Goal: Task Accomplishment & Management: Manage account settings

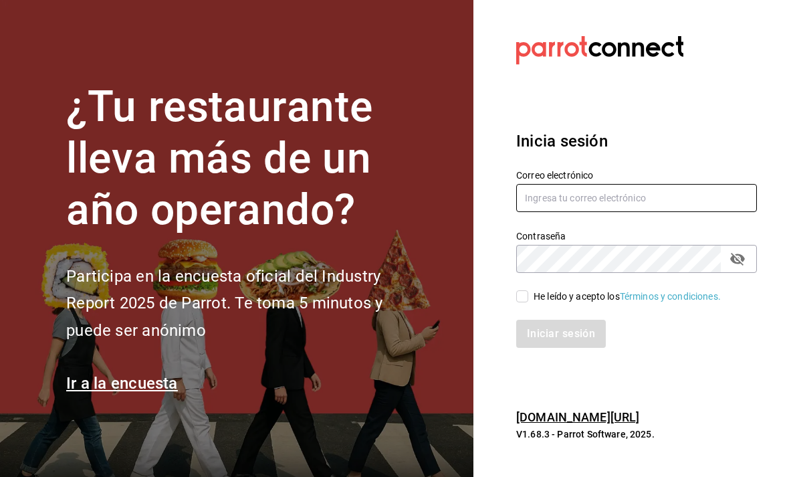
click at [659, 209] on input "text" at bounding box center [636, 198] width 241 height 28
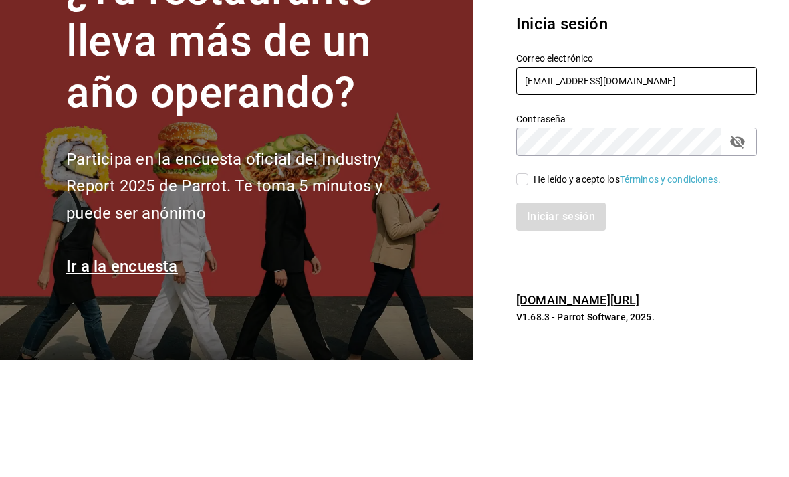
type input "[EMAIL_ADDRESS][DOMAIN_NAME]"
click at [595, 231] on label "Contraseña" at bounding box center [636, 235] width 241 height 9
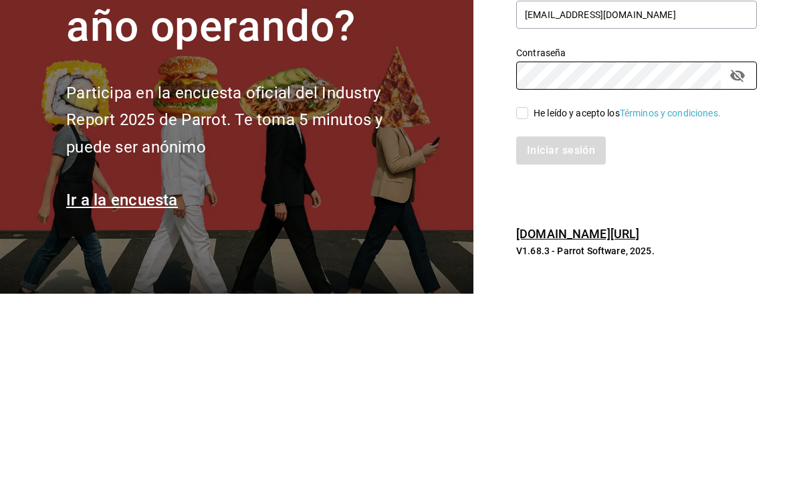
click at [517, 290] on input "He leído y acepto los Términos y condiciones." at bounding box center [522, 296] width 12 height 12
checkbox input "true"
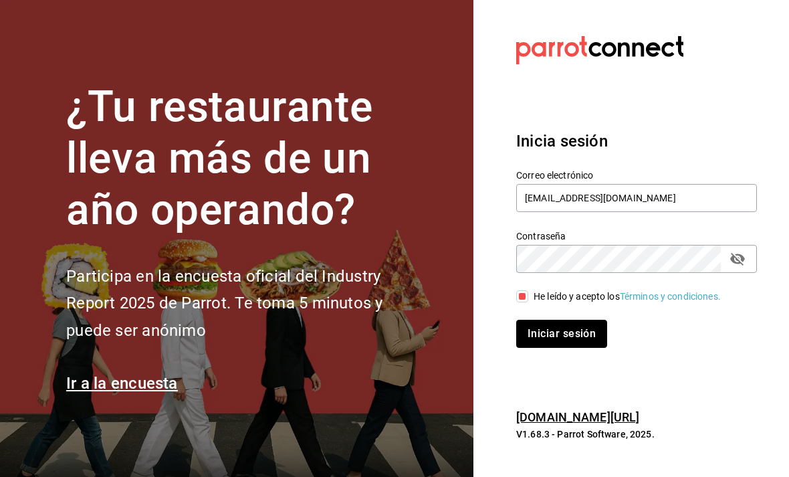
click at [585, 320] on button "Iniciar sesión" at bounding box center [561, 334] width 91 height 28
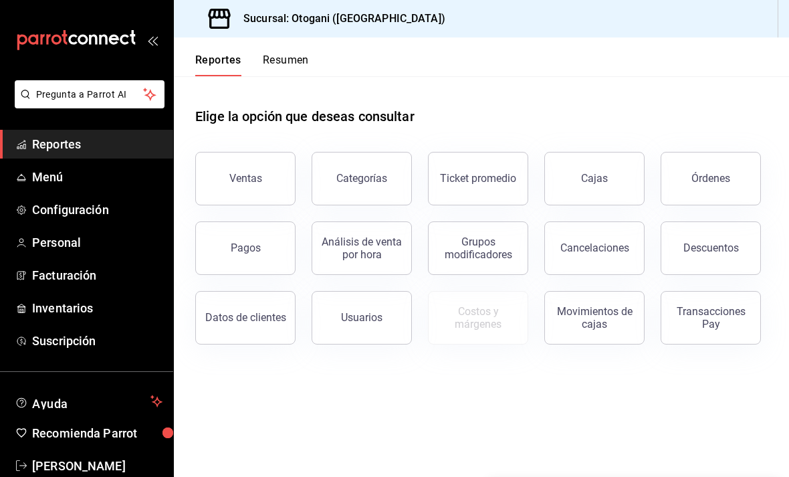
click at [271, 165] on button "Ventas" at bounding box center [245, 178] width 100 height 53
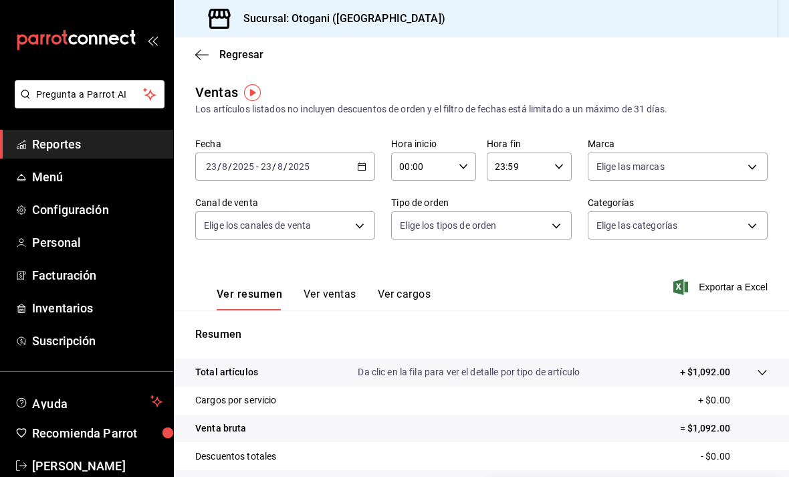
scroll to position [1, 0]
click at [207, 51] on icon "button" at bounding box center [201, 55] width 13 height 12
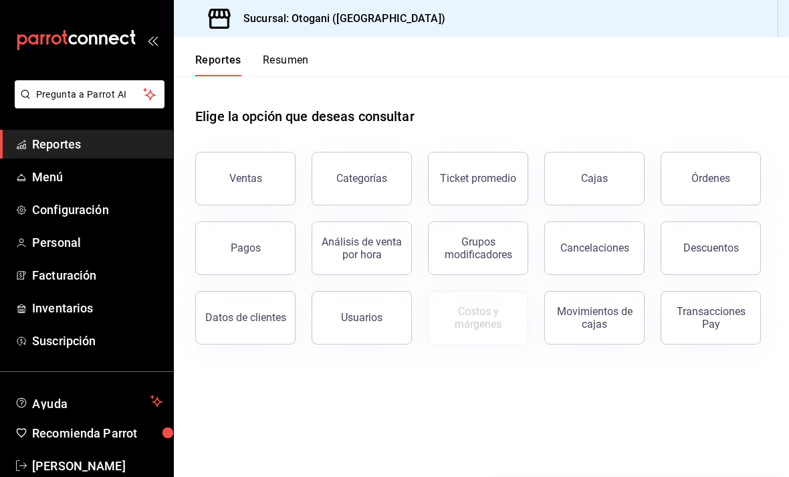
click at [100, 173] on span "Menú" at bounding box center [97, 177] width 130 height 18
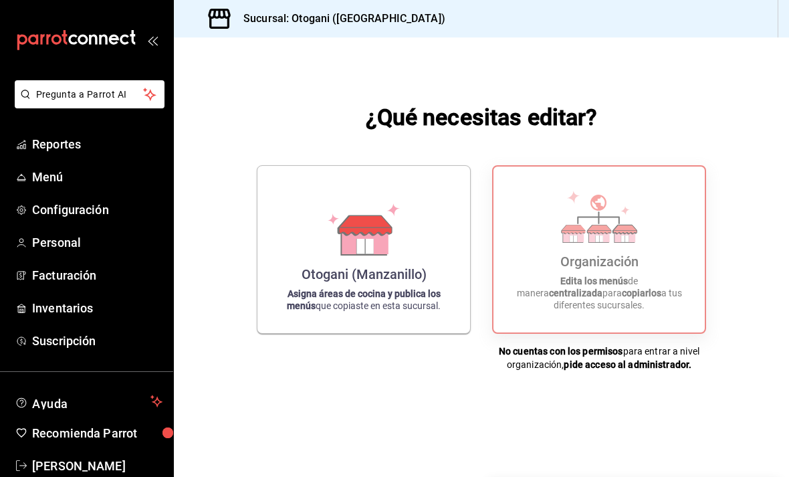
click at [417, 302] on div "Otogani (Manzanillo) Asigna áreas de cocina y publica los menús que copiaste en…" at bounding box center [364, 250] width 181 height 146
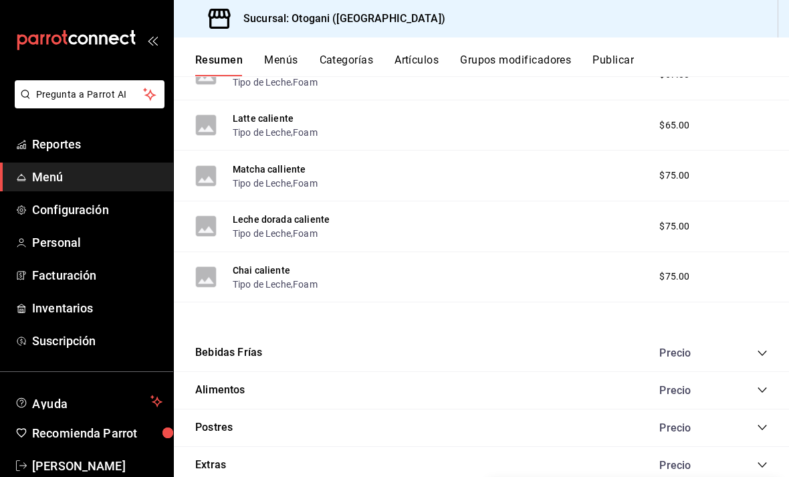
scroll to position [570, 0]
click at [752, 355] on div "Precio" at bounding box center [707, 353] width 122 height 13
click at [762, 348] on icon "collapse-category-row" at bounding box center [762, 353] width 11 height 11
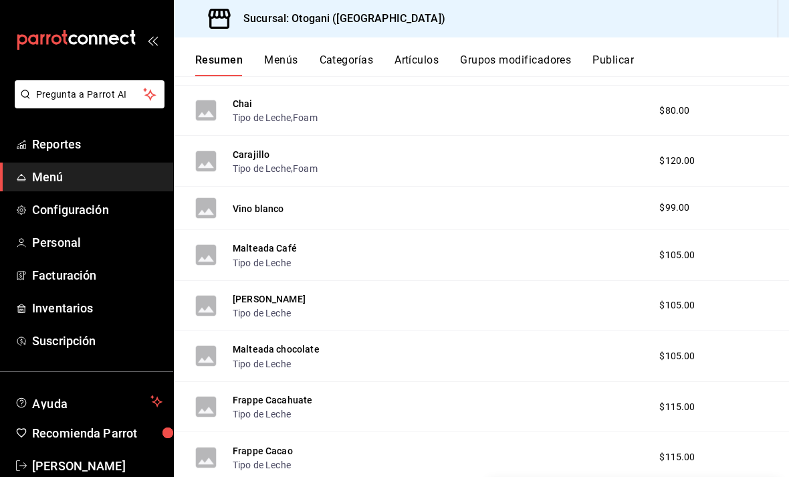
scroll to position [1008, 0]
click at [556, 154] on div "Carajillo Tipo de Leche , Foam $120.00" at bounding box center [481, 162] width 615 height 51
click at [234, 165] on button "Tipo de Leche" at bounding box center [262, 169] width 58 height 13
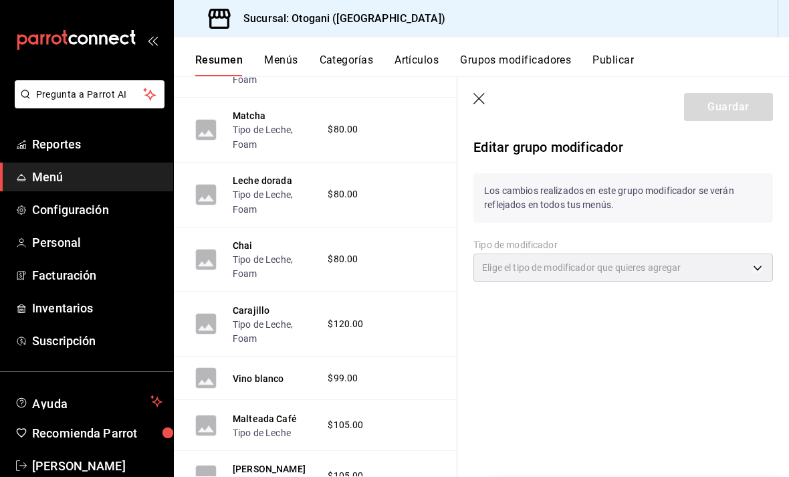
type input "CUSTOMIZABLE"
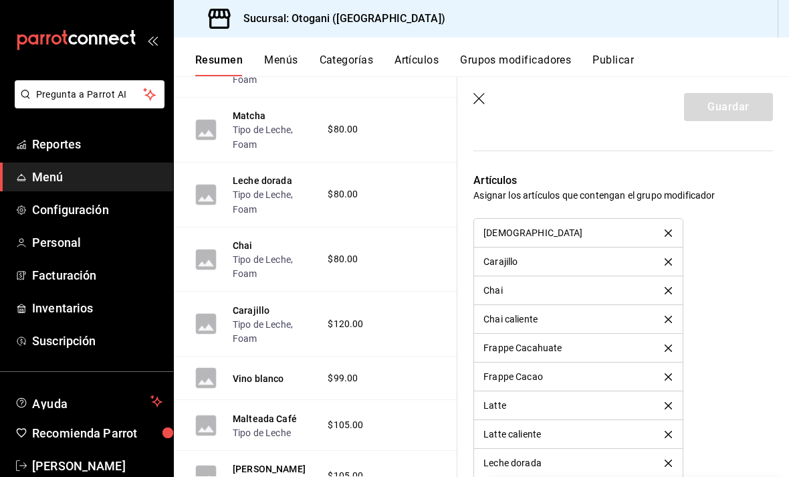
scroll to position [757, 0]
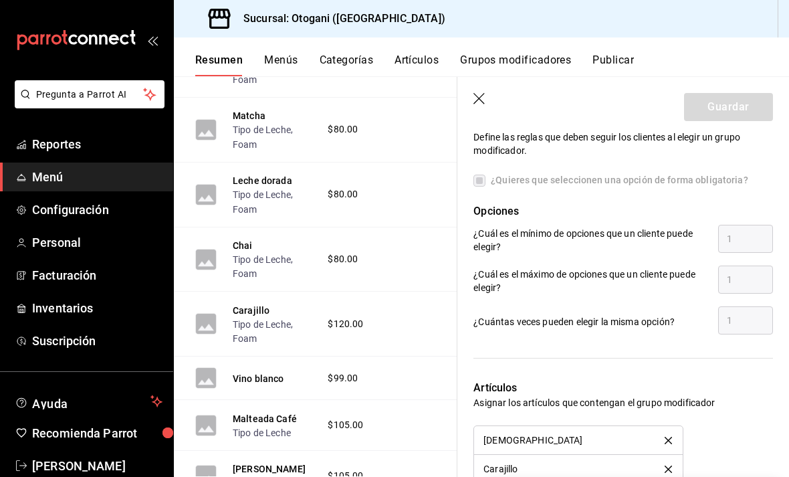
click at [524, 64] on button "Grupos modificadores" at bounding box center [515, 64] width 111 height 23
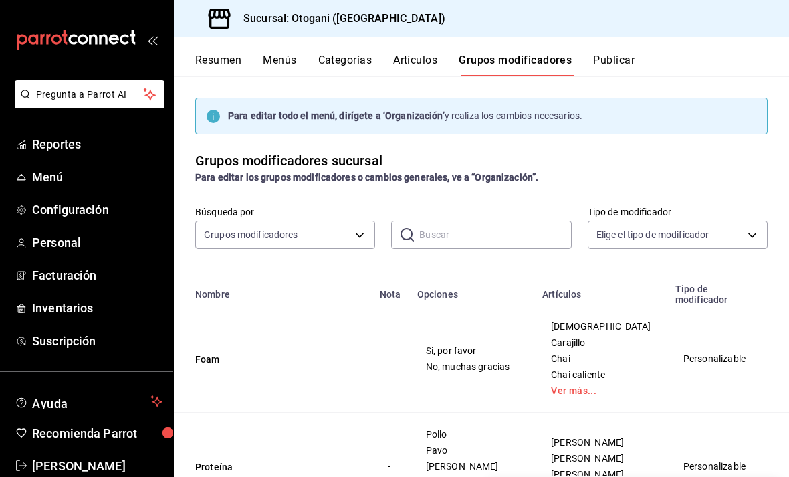
click at [779, 229] on div "Búsqueda por Grupos modificadores GROUP ​ ​ Tipo de modificador Elige el tipo d…" at bounding box center [481, 235] width 615 height 59
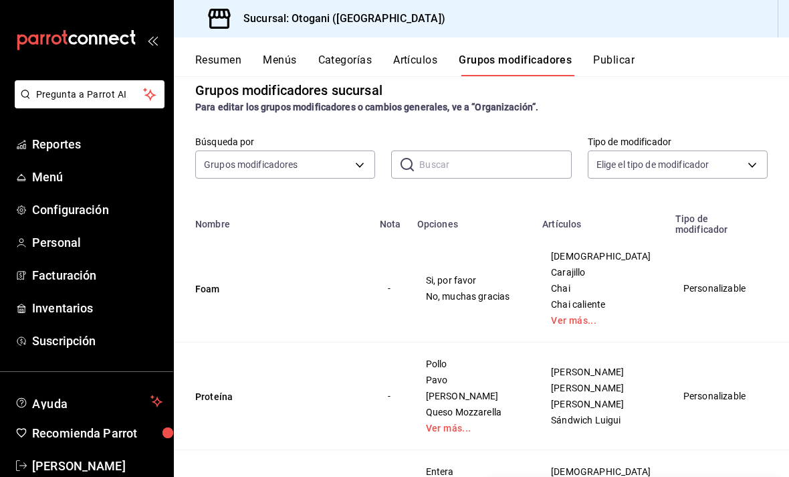
scroll to position [70, 0]
click at [714, 161] on body "Pregunta a Parrot AI Reportes Menú Configuración Personal Facturación Inventari…" at bounding box center [394, 238] width 789 height 477
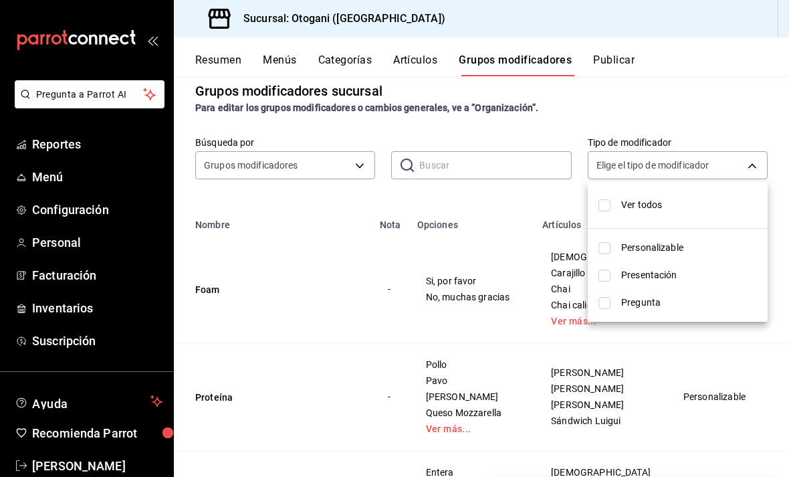
click at [605, 205] on input "checkbox" at bounding box center [605, 205] width 12 height 12
checkbox input "true"
type input "CUSTOMIZABLE,PRESENTATION,QUESTION"
checkbox input "true"
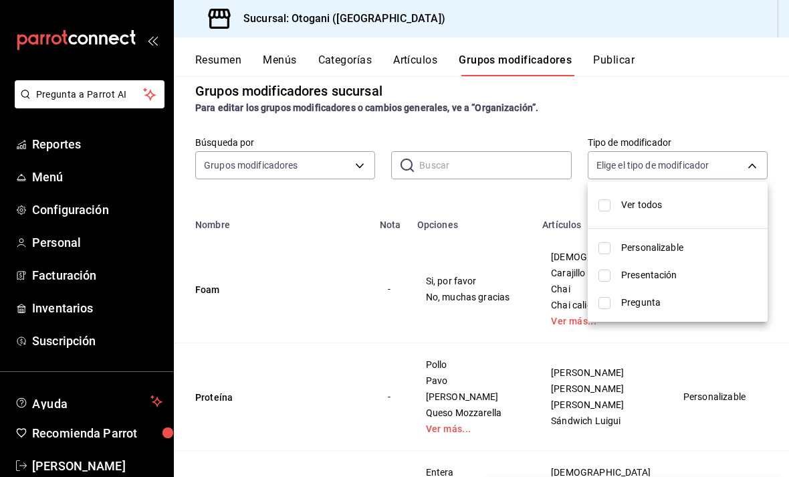
checkbox input "true"
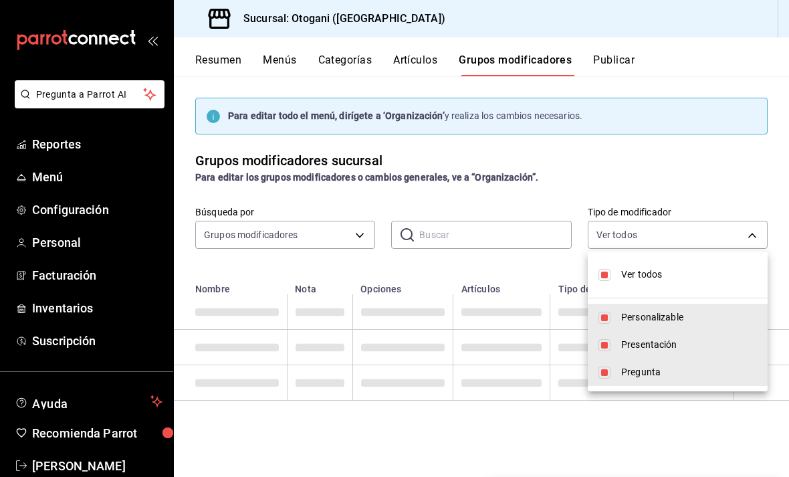
scroll to position [0, 0]
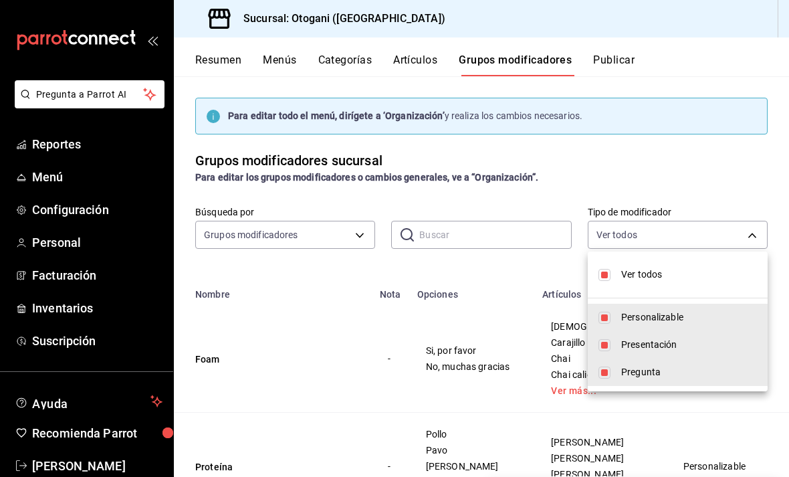
click at [708, 181] on div at bounding box center [394, 238] width 789 height 477
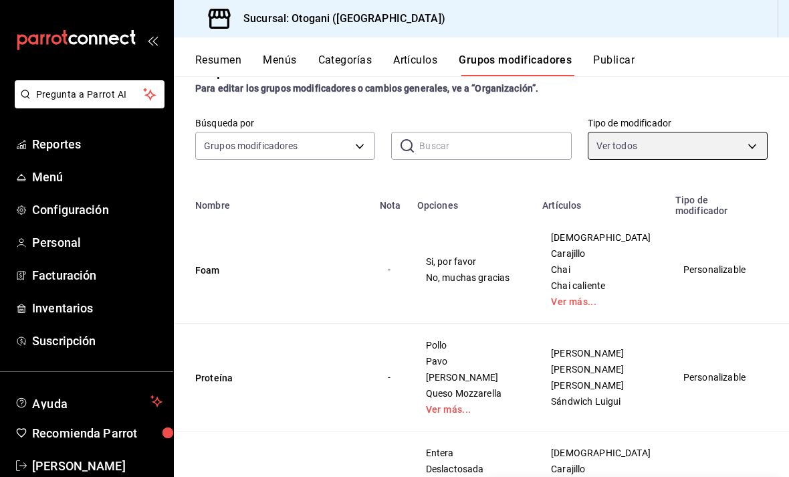
scroll to position [90, 0]
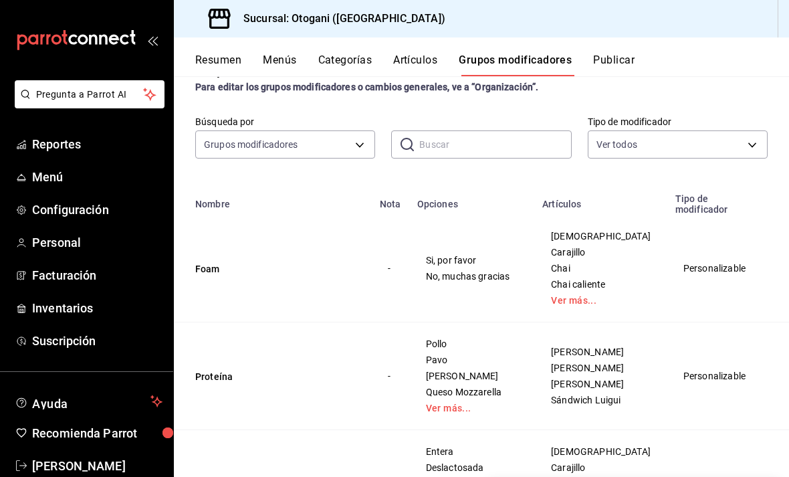
click at [734, 137] on body "Pregunta a Parrot AI Reportes Menú Configuración Personal Facturación Inventari…" at bounding box center [394, 238] width 789 height 477
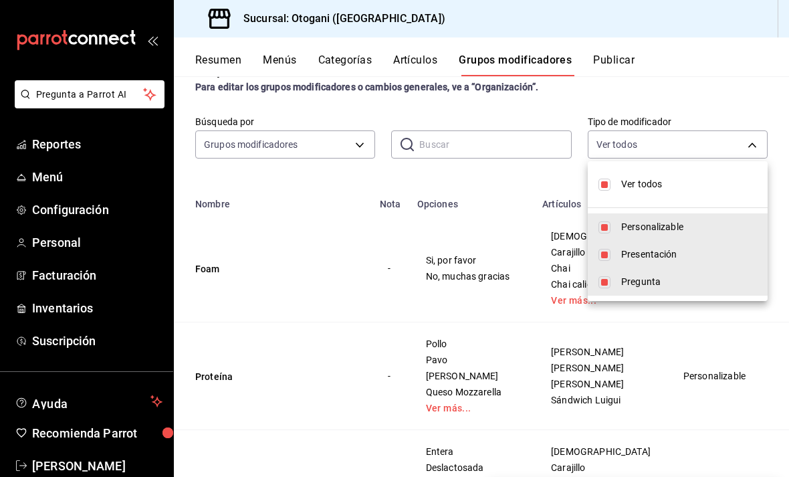
click at [697, 180] on span "Ver todos" at bounding box center [689, 184] width 136 height 14
checkbox input "false"
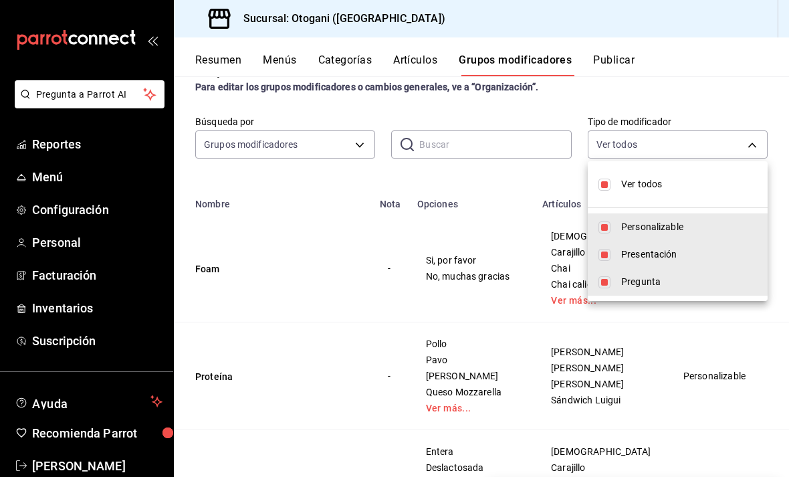
scroll to position [0, 0]
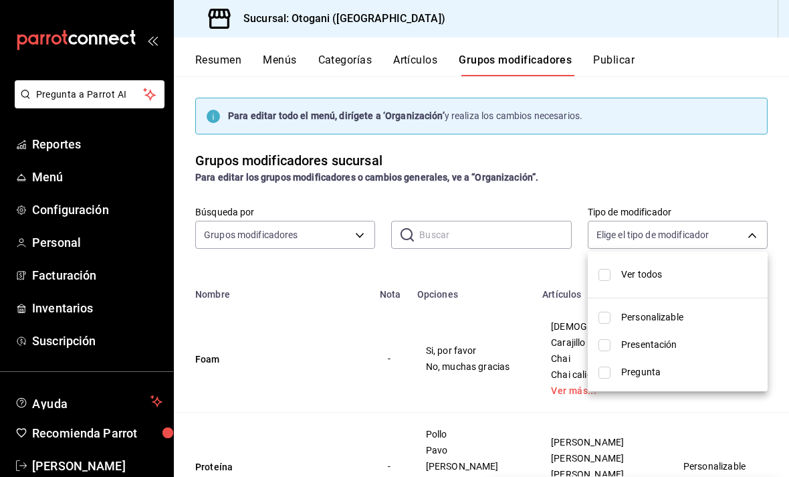
click at [722, 173] on div at bounding box center [394, 238] width 789 height 477
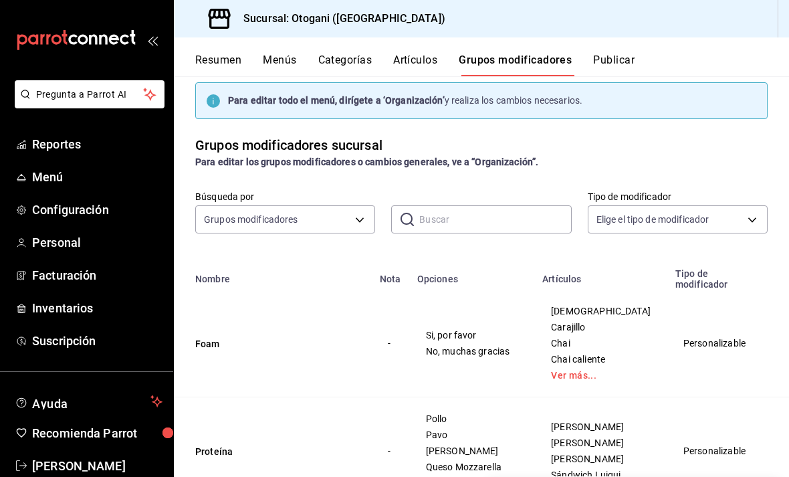
click at [358, 55] on button "Categorías" at bounding box center [345, 64] width 54 height 23
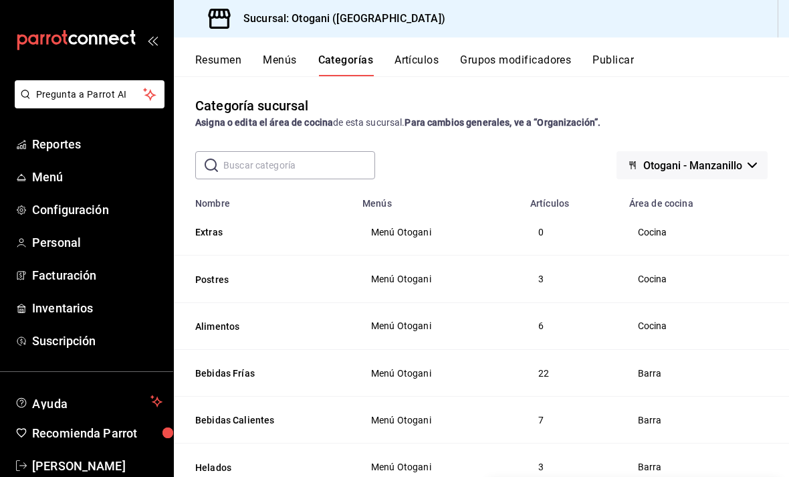
click at [422, 50] on div "Resumen Menús Categorías Artículos Grupos modificadores Publicar" at bounding box center [481, 56] width 615 height 39
click at [421, 53] on button "Artículos" at bounding box center [417, 64] width 44 height 23
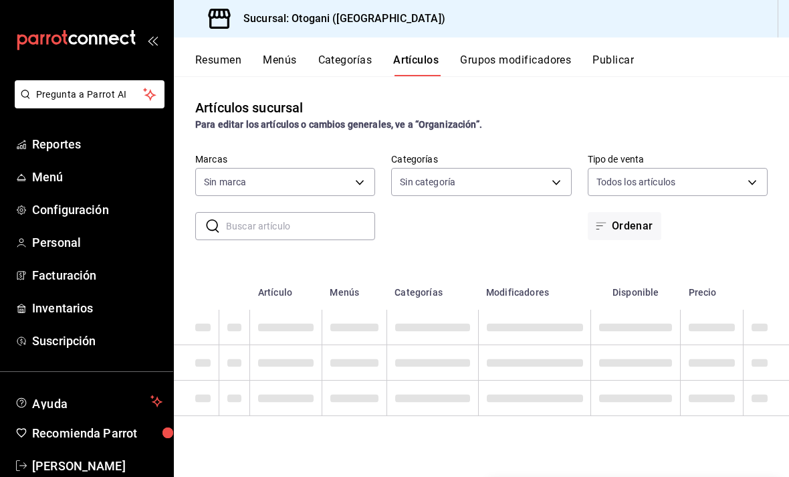
type input "4aa9756e-d58e-457f-9097-449da5ef6845"
type input "a954eddd-a6ac-4a31-9688-6495f837f05f,f468aa2b-4da7-4538-9676-f1ee7ab4630b,1e70d…"
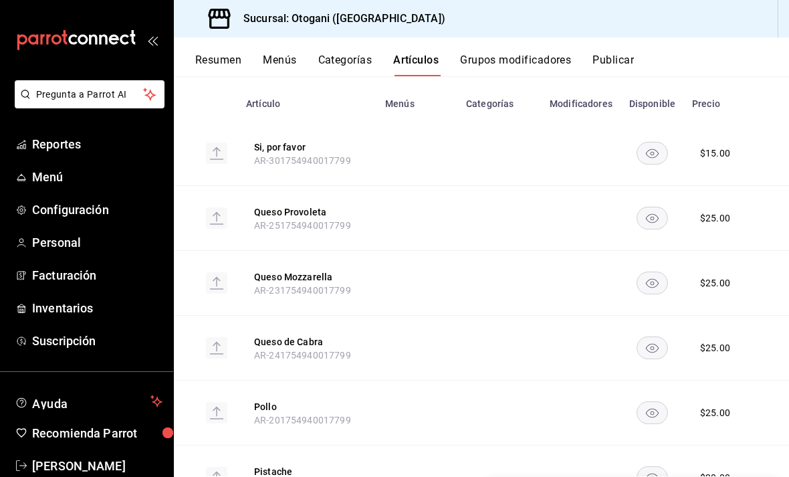
scroll to position [132, 0]
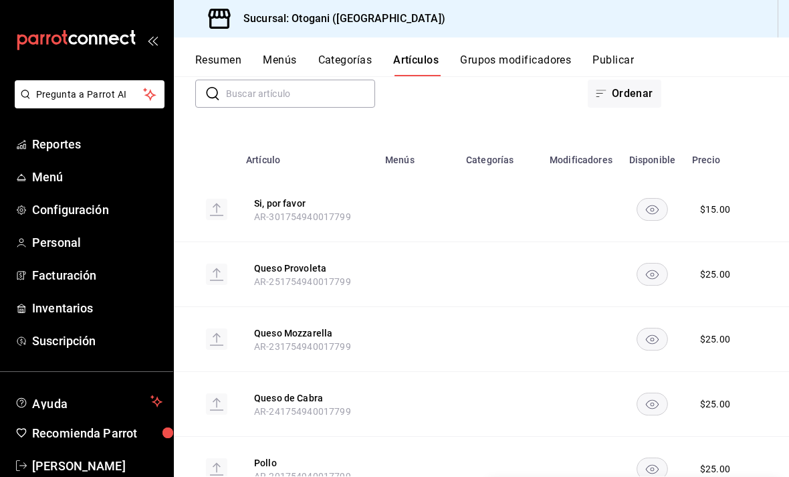
click at [269, 55] on button "Menús" at bounding box center [279, 64] width 33 height 23
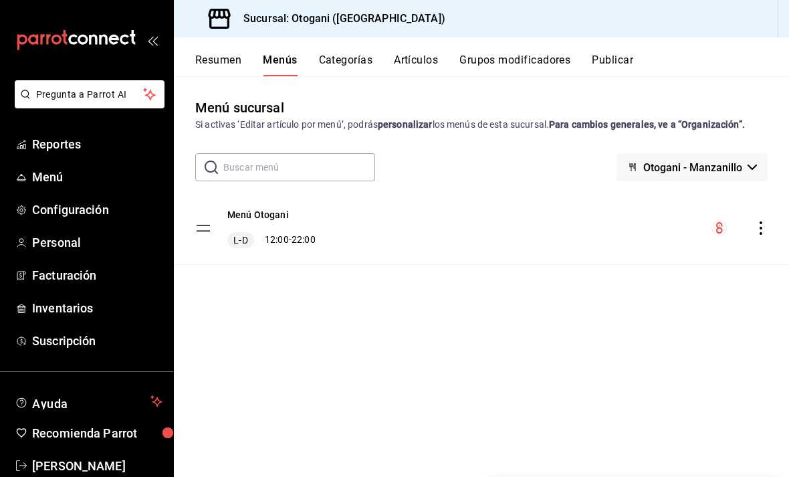
click at [449, 249] on div "Menú Otogani L-D 12:00 - 22:00" at bounding box center [481, 228] width 615 height 72
click at [294, 233] on div "L-D 12:00 - 22:00" at bounding box center [271, 240] width 88 height 16
click at [226, 58] on button "Resumen" at bounding box center [218, 64] width 46 height 23
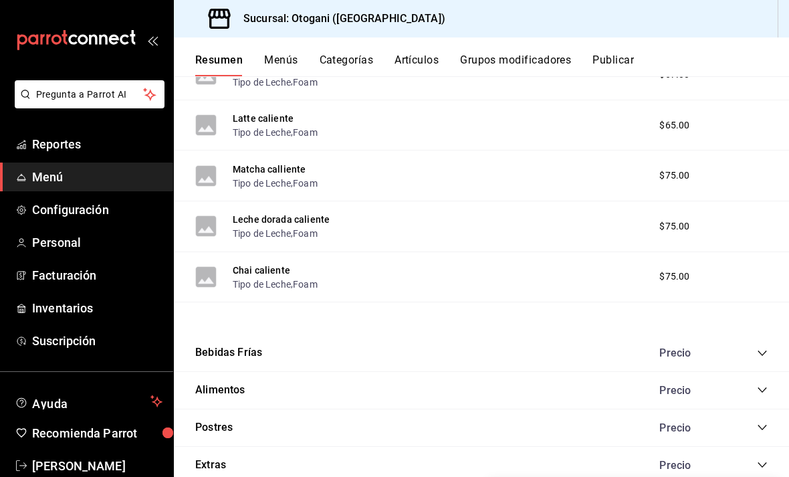
scroll to position [570, 0]
click at [253, 356] on button "Bebidas Frías" at bounding box center [228, 353] width 67 height 15
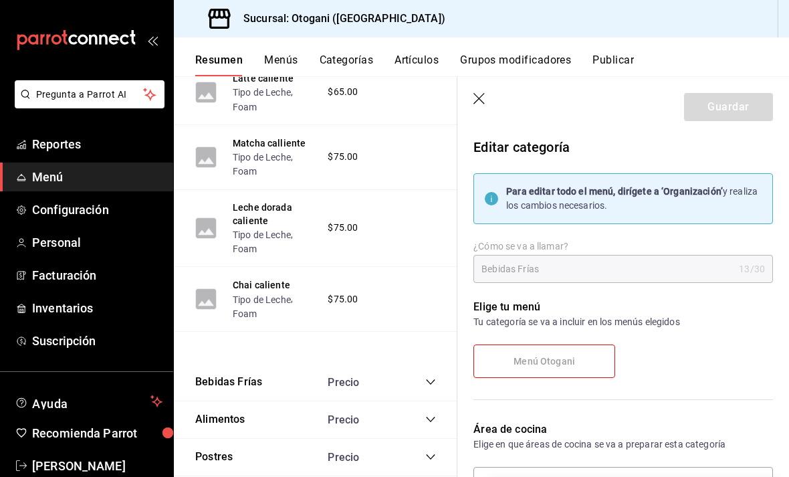
scroll to position [641, 0]
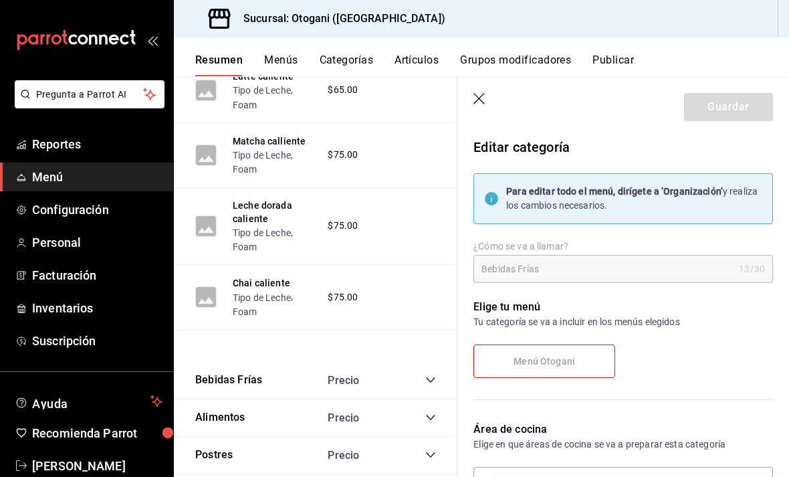
click at [485, 96] on icon "button" at bounding box center [479, 99] width 13 height 13
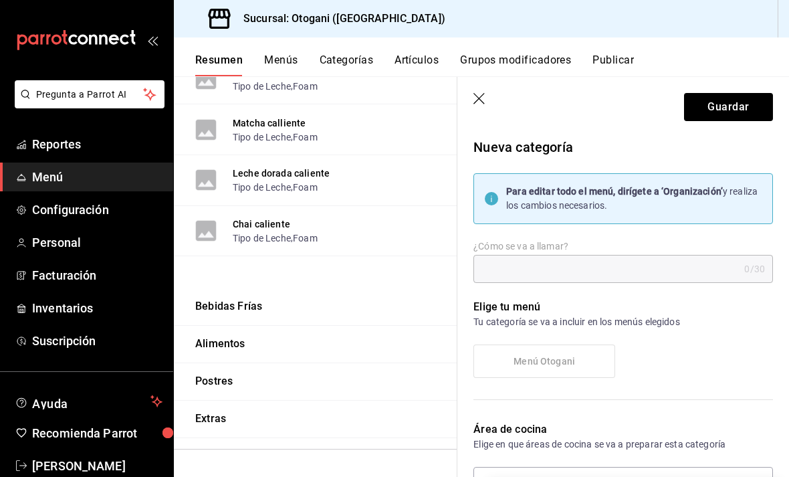
scroll to position [570, 0]
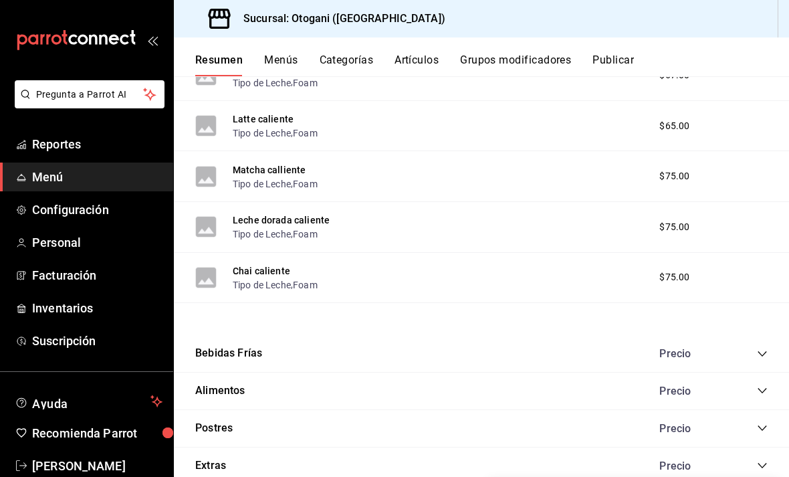
click at [759, 348] on span "collapse-category-row" at bounding box center [762, 353] width 11 height 11
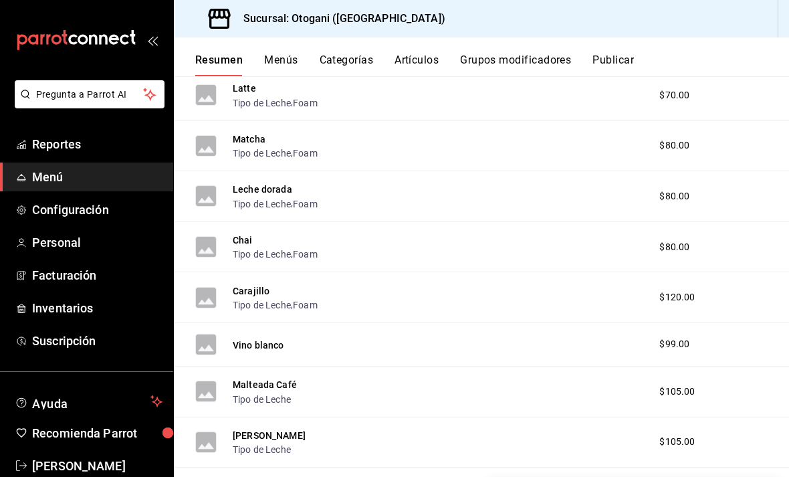
scroll to position [872, 0]
click at [604, 302] on div "Carajillo Tipo de Leche , Foam $120.00" at bounding box center [481, 298] width 615 height 51
click at [219, 301] on div "Carajillo Tipo de Leche , Foam" at bounding box center [256, 298] width 122 height 29
click at [193, 295] on div "Carajillo Tipo de Leche , Foam $120.00" at bounding box center [481, 298] width 615 height 51
click at [353, 288] on div "Carajillo Tipo de Leche , Foam $120.00" at bounding box center [481, 298] width 615 height 51
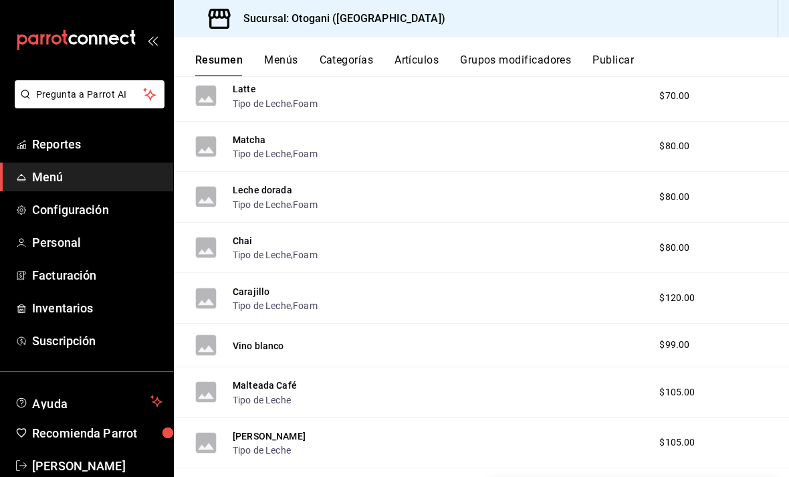
click at [347, 302] on div "Carajillo Tipo de Leche , Foam $120.00" at bounding box center [481, 298] width 615 height 51
click at [274, 302] on button "Tipo de Leche" at bounding box center [262, 305] width 58 height 13
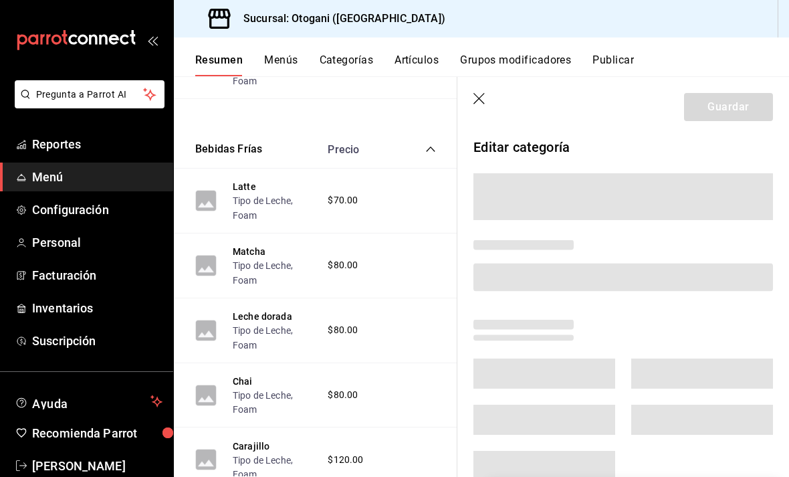
click at [274, 298] on div "Matcha Tipo de Leche , Foam $80.00" at bounding box center [316, 265] width 284 height 65
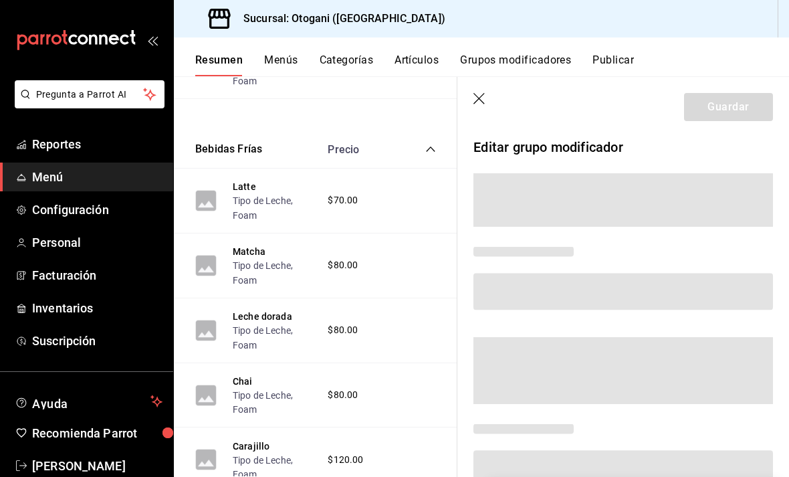
click at [283, 298] on div "Matcha Tipo de Leche , Foam $80.00" at bounding box center [316, 265] width 284 height 65
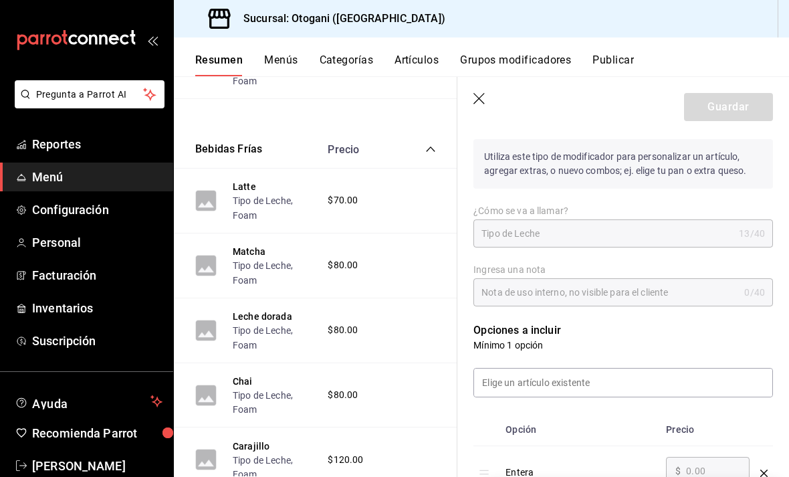
scroll to position [197, 0]
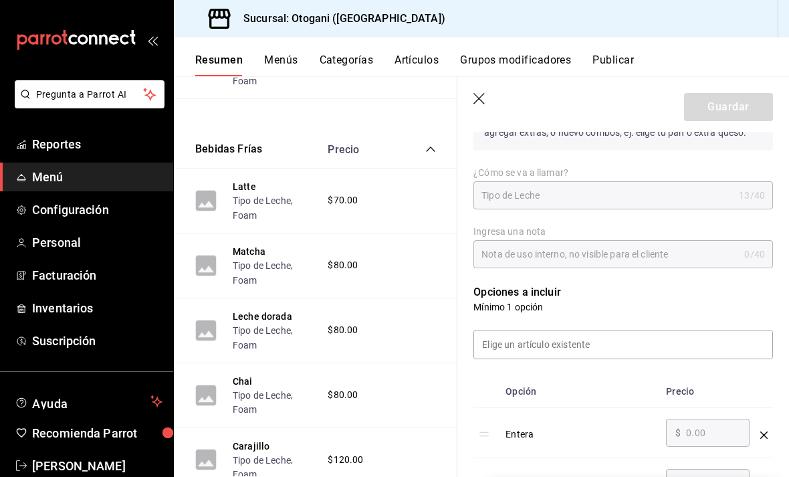
click at [755, 203] on div "Tipo de Leche 13 /40 ¿Cómo se va a llamar?" at bounding box center [623, 195] width 300 height 28
click at [754, 195] on div "13 /40" at bounding box center [752, 195] width 26 height 13
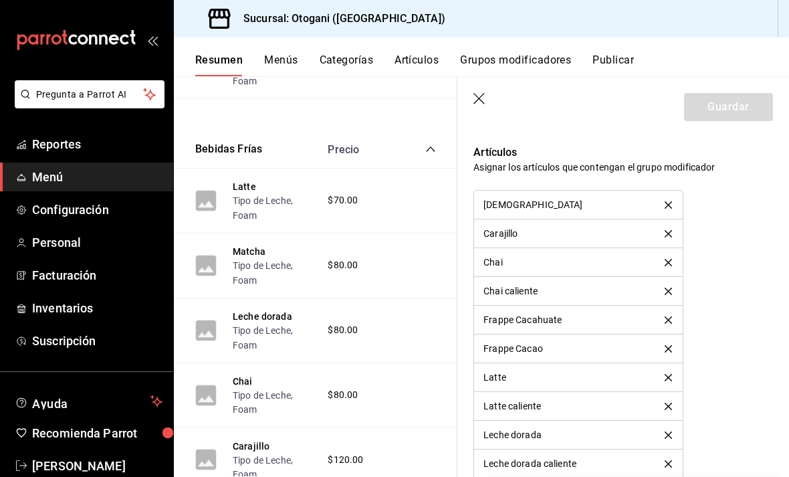
scroll to position [985, 0]
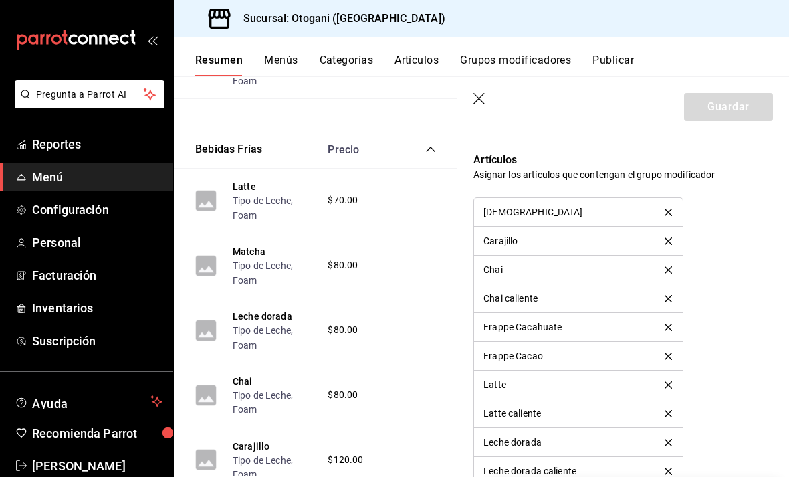
click at [668, 243] on div "Carajillo" at bounding box center [577, 240] width 189 height 9
click at [667, 237] on div "Carajillo" at bounding box center [577, 240] width 189 height 9
click at [671, 243] on div "Carajillo" at bounding box center [577, 240] width 189 height 9
click at [667, 241] on div "Carajillo" at bounding box center [577, 240] width 189 height 9
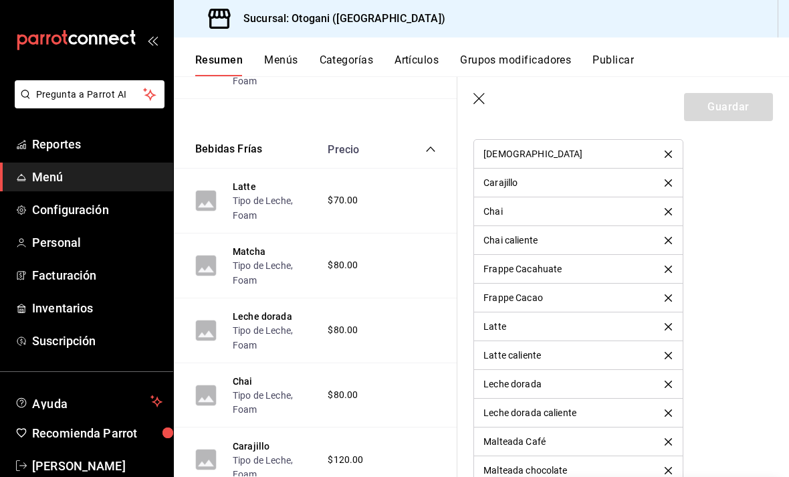
scroll to position [1043, 0]
click at [673, 183] on div "Carajillo" at bounding box center [577, 183] width 189 height 9
click at [667, 181] on div "Carajillo" at bounding box center [577, 183] width 189 height 9
click at [663, 181] on div "Carajillo" at bounding box center [577, 183] width 189 height 9
click at [658, 183] on div "Carajillo" at bounding box center [577, 183] width 189 height 9
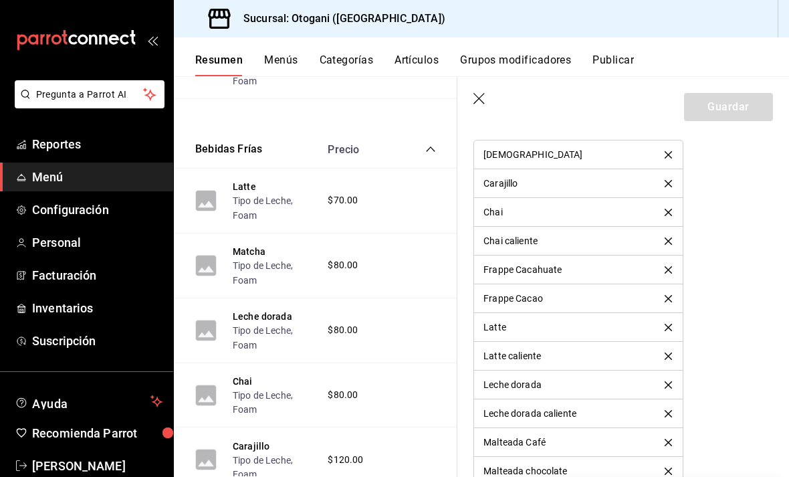
click at [665, 182] on div "Carajillo" at bounding box center [577, 183] width 189 height 9
click at [526, 195] on li "Carajillo" at bounding box center [578, 183] width 208 height 29
click at [526, 194] on li "Carajillo" at bounding box center [578, 183] width 208 height 29
click at [683, 179] on ul "Capuchino Carajillo Chai Chai caliente Frappe Cacahuate Frappe Cacao Latte Latt…" at bounding box center [577, 356] width 209 height 432
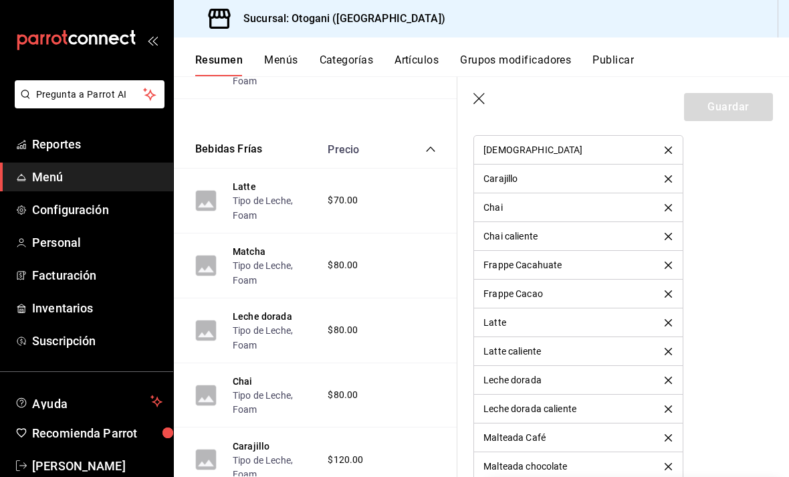
click at [485, 88] on header "Guardar" at bounding box center [623, 104] width 332 height 55
click at [482, 90] on header "Guardar" at bounding box center [623, 104] width 332 height 55
click at [487, 92] on header "Guardar" at bounding box center [623, 104] width 332 height 55
click at [486, 92] on header "Guardar" at bounding box center [623, 104] width 332 height 55
click at [486, 100] on icon "button" at bounding box center [479, 99] width 13 height 13
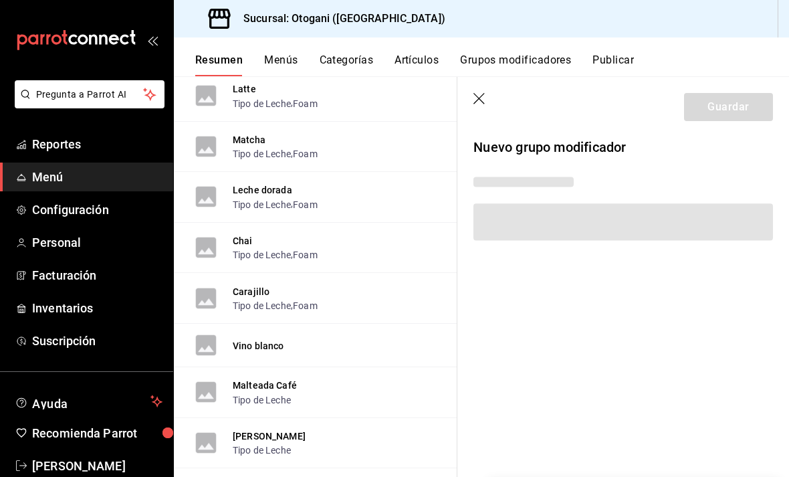
click at [486, 122] on div "Matcha Tipo de Leche , Foam $80.00" at bounding box center [481, 147] width 615 height 51
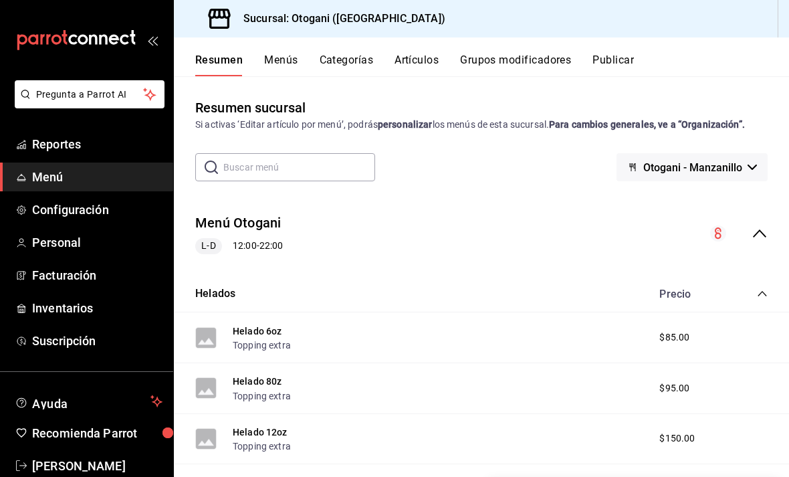
click at [39, 173] on span "Menú" at bounding box center [97, 177] width 130 height 18
click at [40, 185] on span "Menú" at bounding box center [97, 177] width 130 height 18
click at [761, 153] on button "Otogani - Manzanillo" at bounding box center [692, 167] width 151 height 28
click at [617, 224] on div at bounding box center [394, 238] width 789 height 477
click at [756, 225] on icon "collapse-menu-row" at bounding box center [760, 233] width 16 height 16
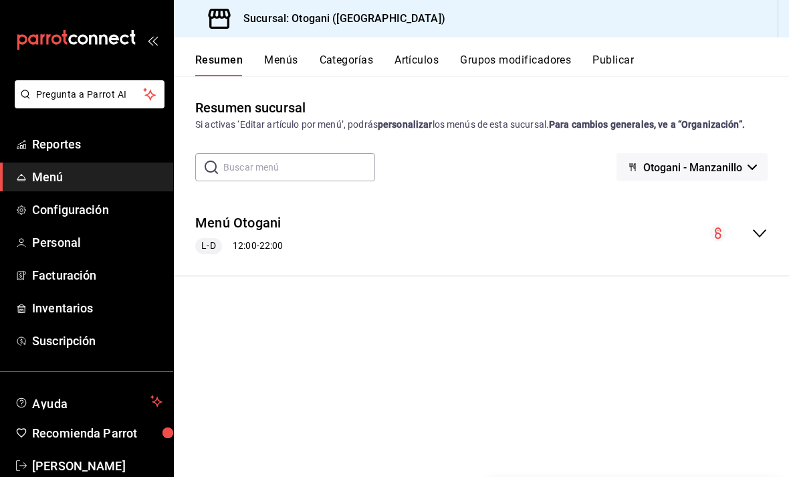
click at [760, 225] on icon "collapse-menu-row" at bounding box center [760, 233] width 16 height 16
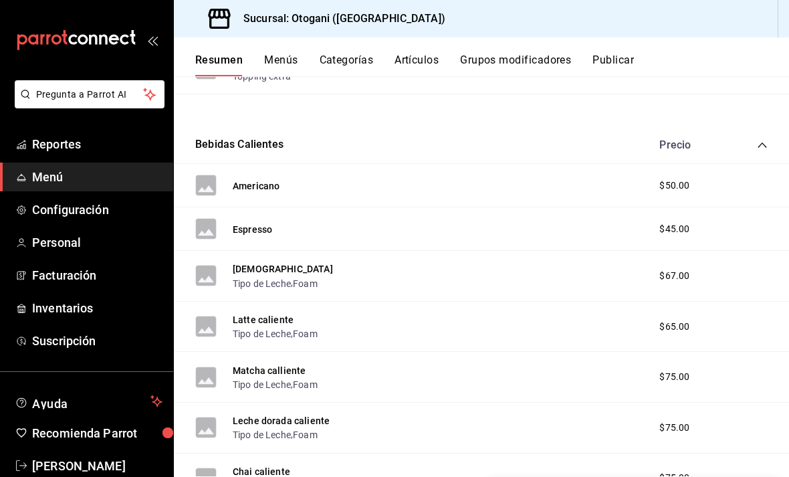
scroll to position [370, 0]
click at [679, 301] on div "Latte caliente Tipo de Leche , Foam $65.00" at bounding box center [481, 326] width 615 height 51
click at [672, 319] on span "$65.00" at bounding box center [674, 326] width 30 height 14
click at [260, 326] on button "Tipo de Leche" at bounding box center [262, 332] width 58 height 13
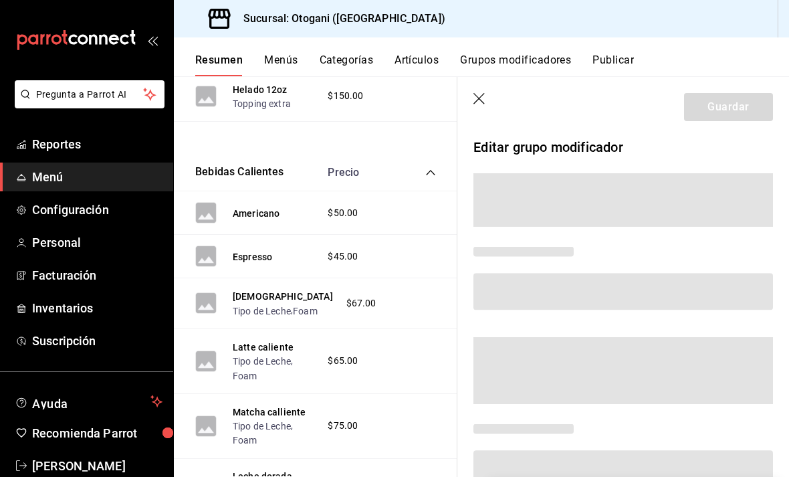
click at [261, 304] on button "Tipo de Leche" at bounding box center [262, 310] width 58 height 13
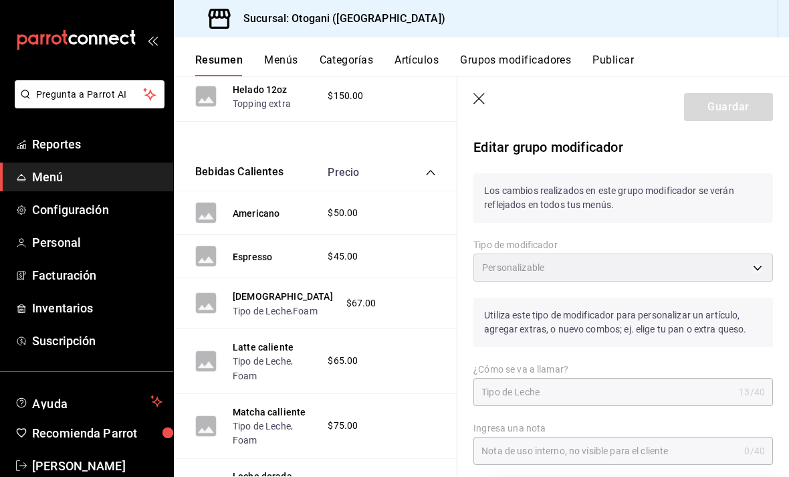
click at [546, 56] on button "Grupos modificadores" at bounding box center [515, 64] width 111 height 23
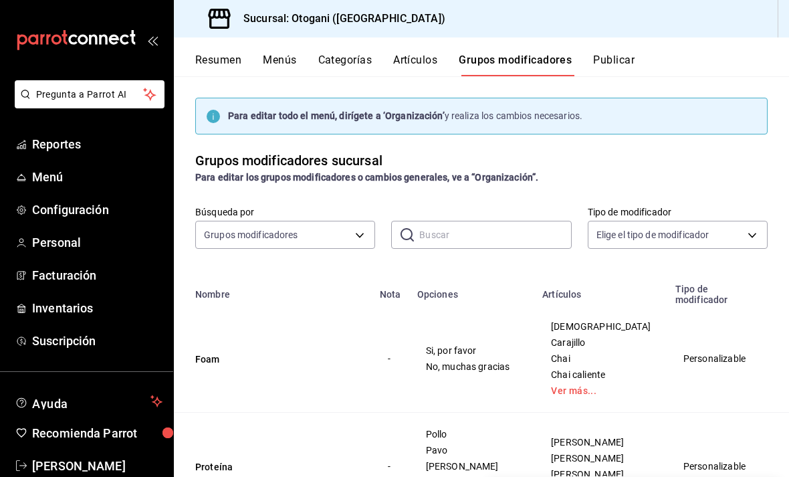
click at [703, 351] on td "Personalizable" at bounding box center [714, 359] width 94 height 108
click at [701, 355] on td "Personalizable" at bounding box center [714, 359] width 94 height 108
click at [583, 393] on td "[DEMOGRAPHIC_DATA] Carajillo Chai Chai caliente Ver más..." at bounding box center [600, 359] width 133 height 108
click at [574, 386] on link "Ver más..." at bounding box center [601, 390] width 100 height 9
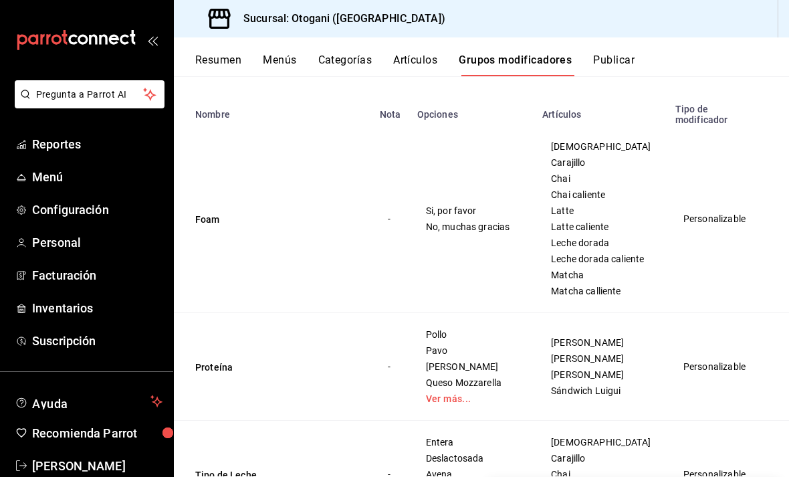
scroll to position [150, 0]
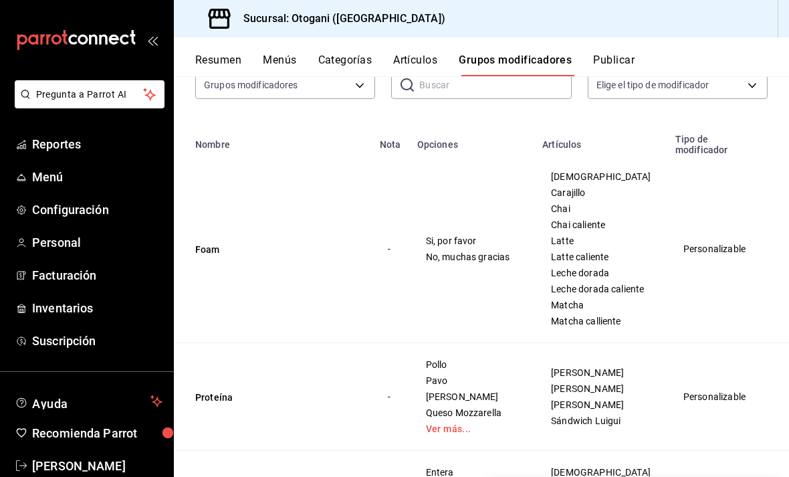
click at [556, 245] on span "Latte" at bounding box center [601, 240] width 100 height 9
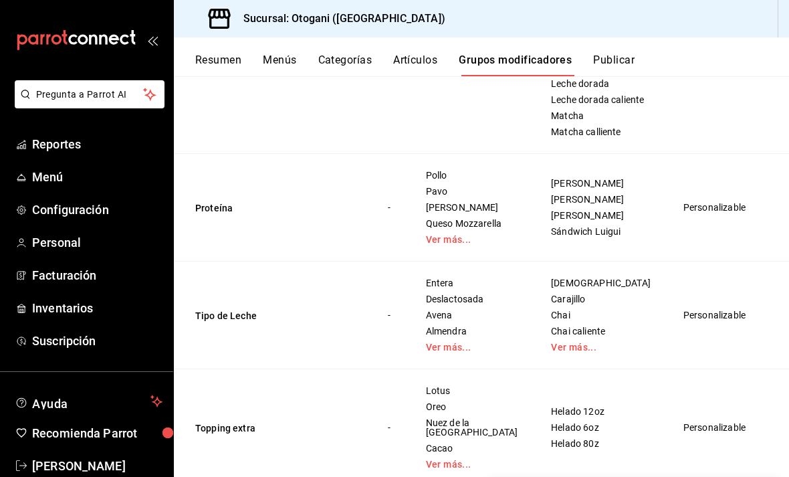
scroll to position [339, 0]
click at [674, 320] on td "Personalizable" at bounding box center [714, 315] width 94 height 108
click at [669, 328] on td "Personalizable" at bounding box center [714, 315] width 94 height 108
click at [586, 332] on div "[DEMOGRAPHIC_DATA] Carajillo Chai Chai caliente Ver más..." at bounding box center [600, 315] width 101 height 75
click at [584, 320] on span "Chai" at bounding box center [601, 314] width 100 height 9
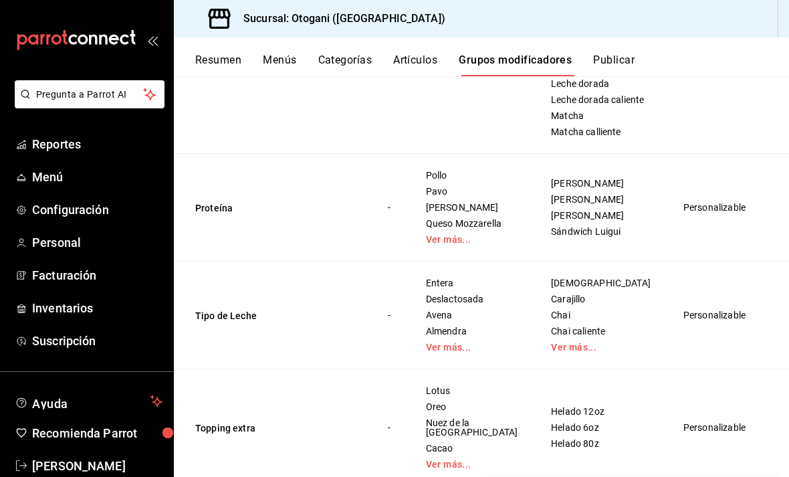
click at [580, 304] on span "Carajillo" at bounding box center [601, 298] width 100 height 9
click at [564, 352] on link "Ver más..." at bounding box center [601, 346] width 100 height 9
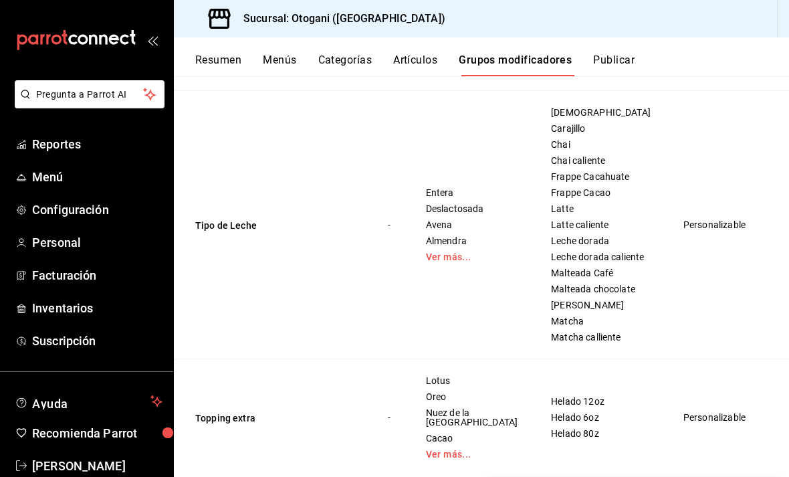
scroll to position [509, 0]
click at [569, 165] on div "Capuchino Carajillo Chai Chai caliente Frappe Cacahuate Frappe Cacao Latte Latt…" at bounding box center [600, 225] width 101 height 235
click at [574, 189] on span "Frappe Cacao" at bounding box center [601, 193] width 100 height 9
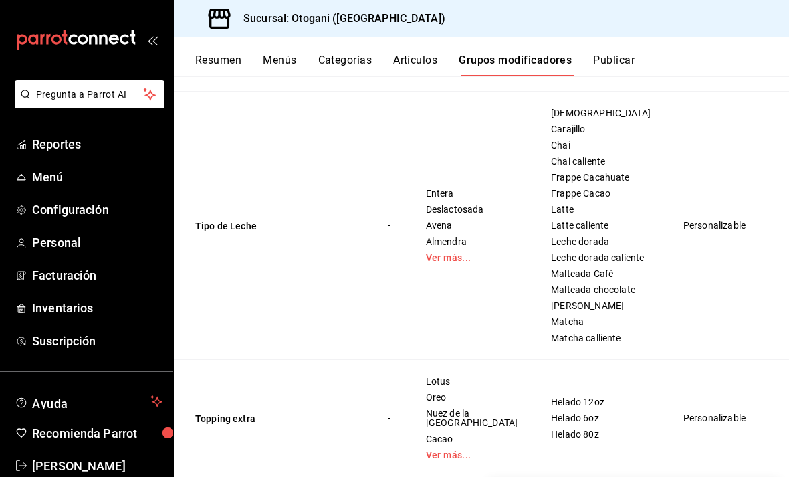
click at [586, 108] on div "Capuchino Carajillo Chai Chai caliente Frappe Cacahuate Frappe Cacao Latte Latt…" at bounding box center [600, 225] width 101 height 235
click at [585, 108] on div "Capuchino Carajillo Chai Chai caliente Frappe Cacahuate Frappe Cacao Latte Latt…" at bounding box center [600, 225] width 101 height 235
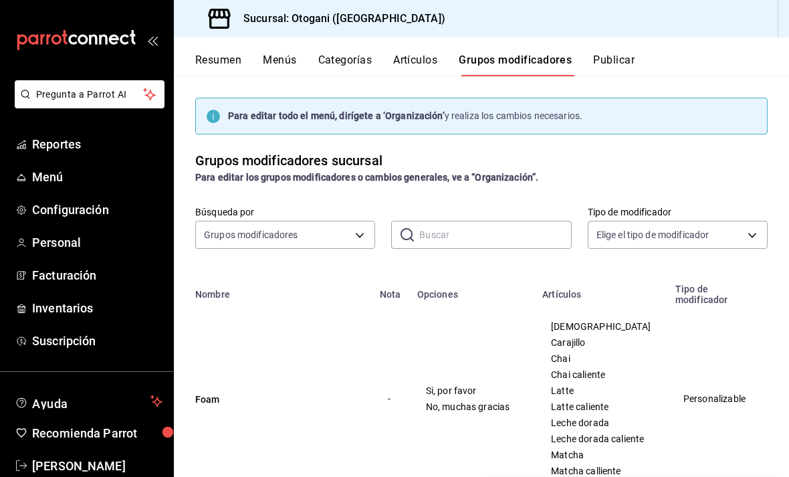
scroll to position [1, 0]
click at [62, 204] on span "Configuración" at bounding box center [97, 209] width 130 height 18
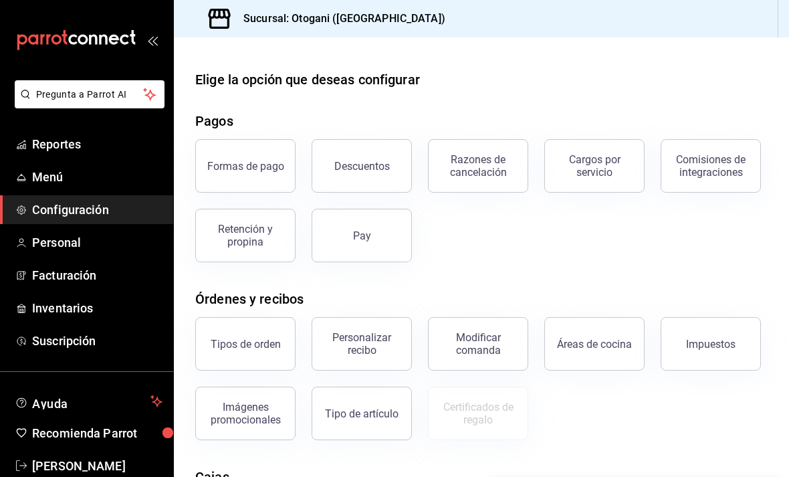
click at [70, 248] on span "Personal" at bounding box center [97, 242] width 130 height 18
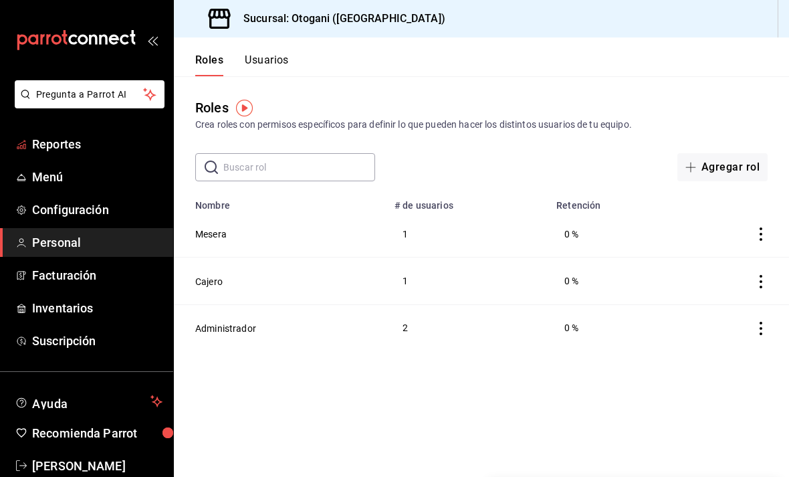
click at [39, 146] on span "Reportes" at bounding box center [97, 144] width 130 height 18
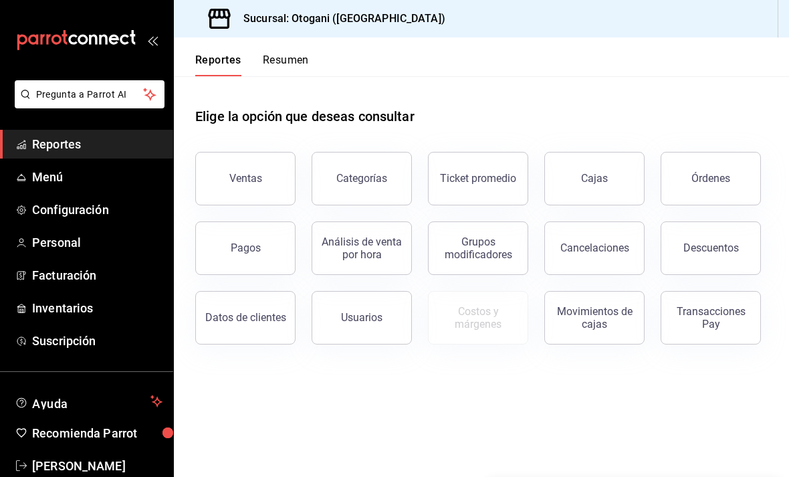
click at [32, 176] on span "Menú" at bounding box center [97, 177] width 130 height 18
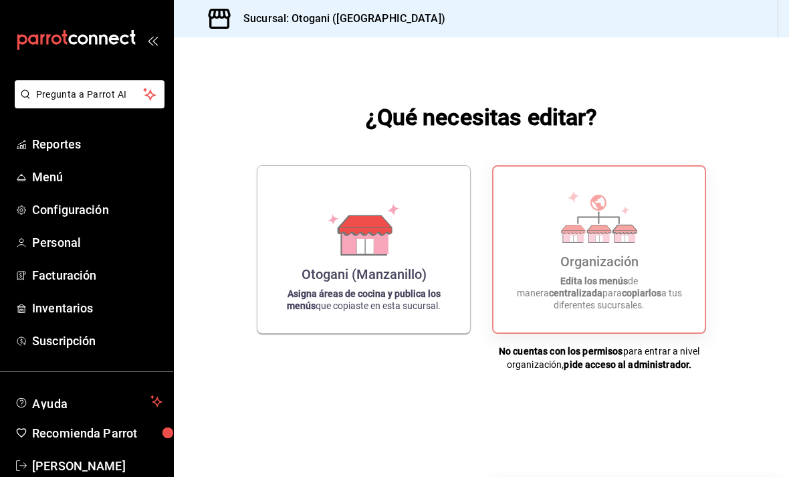
click at [429, 265] on div "Otogani (Manzanillo) Asigna áreas de cocina y publica los menús que copiaste en…" at bounding box center [364, 250] width 181 height 146
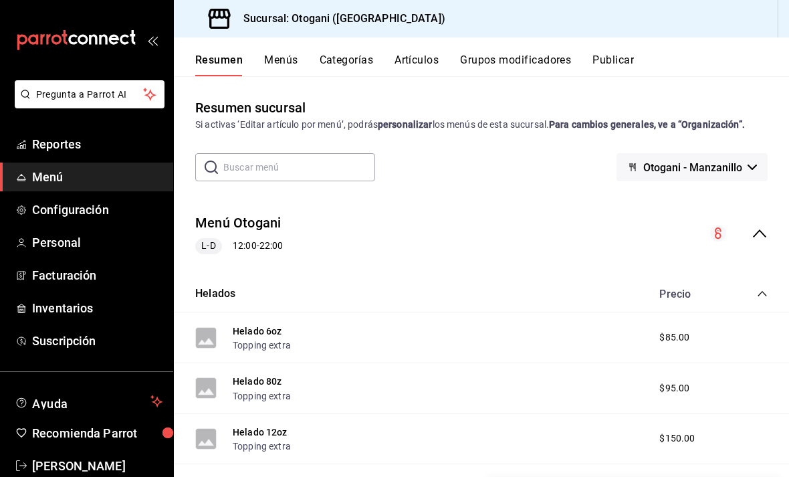
click at [213, 62] on button "Resumen" at bounding box center [218, 64] width 47 height 23
click at [422, 45] on div "Resumen Menús Categorías Artículos Grupos modificadores Publicar" at bounding box center [481, 56] width 615 height 39
click at [85, 135] on span "Reportes" at bounding box center [97, 144] width 130 height 18
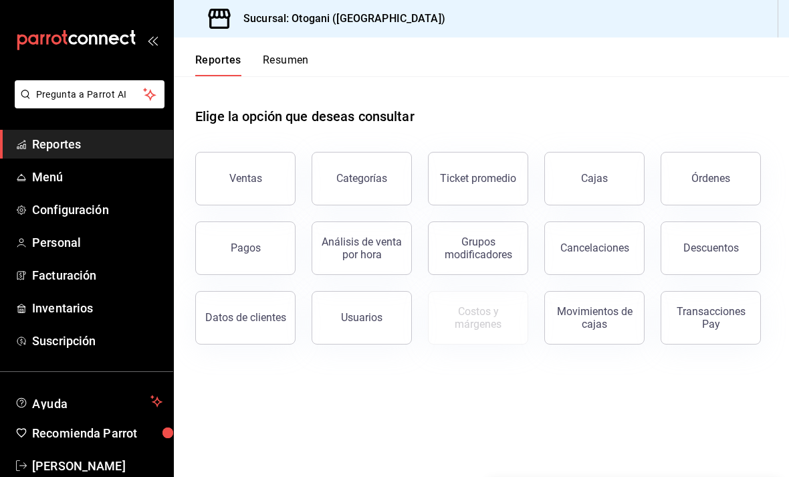
click at [82, 177] on span "Menú" at bounding box center [97, 177] width 130 height 18
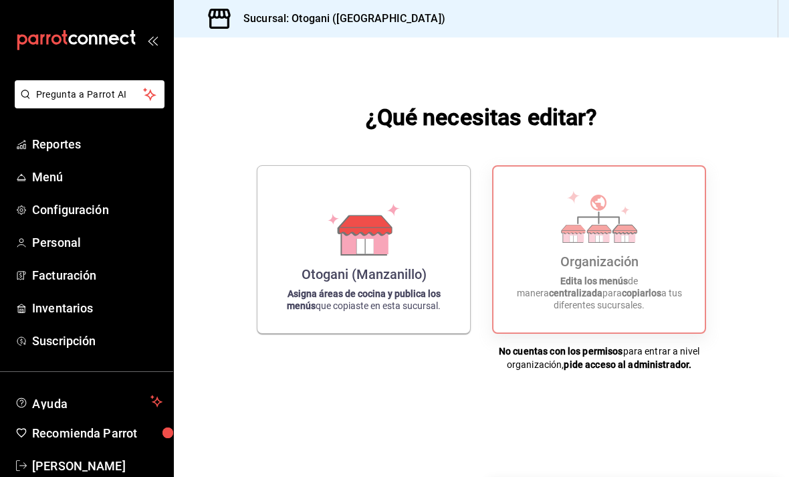
click at [599, 223] on icon at bounding box center [599, 217] width 0 height 11
click at [613, 279] on div "Organización Edita los menús de manera centralizada para copiarlos a tus difere…" at bounding box center [599, 249] width 179 height 144
click at [614, 243] on icon at bounding box center [599, 217] width 76 height 52
click at [37, 189] on link "Menú" at bounding box center [86, 176] width 173 height 29
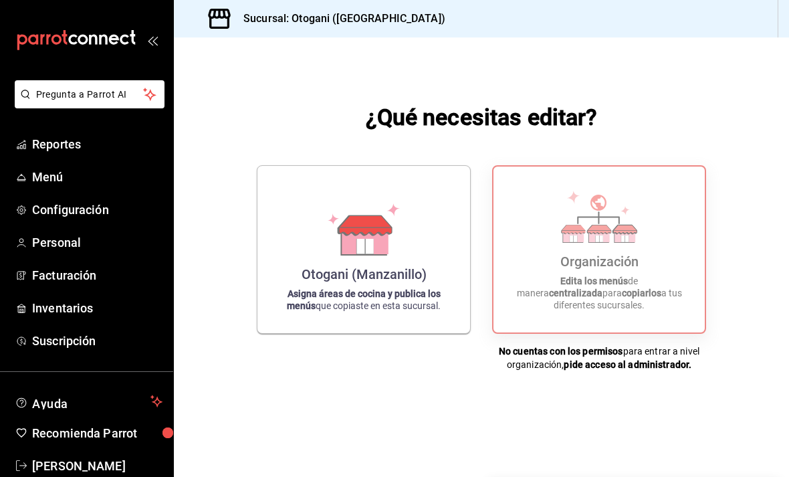
click at [387, 311] on strong "Asigna áreas de cocina y publica los menús" at bounding box center [364, 299] width 154 height 23
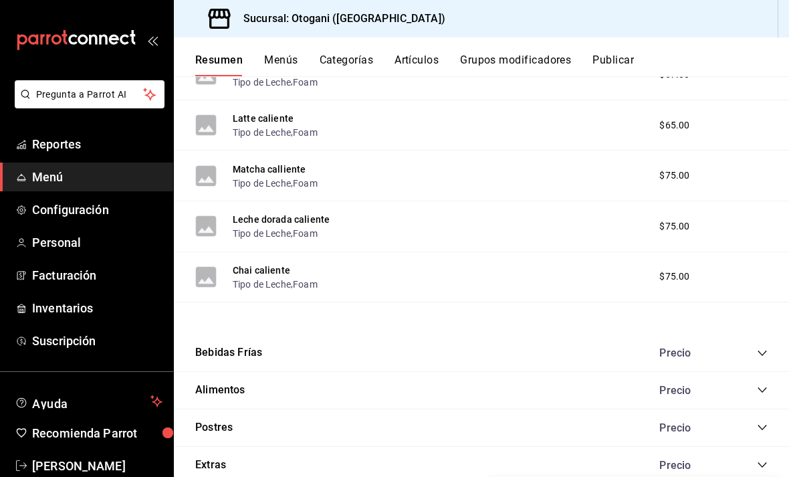
scroll to position [570, 0]
click at [762, 353] on icon "collapse-category-row" at bounding box center [762, 353] width 9 height 5
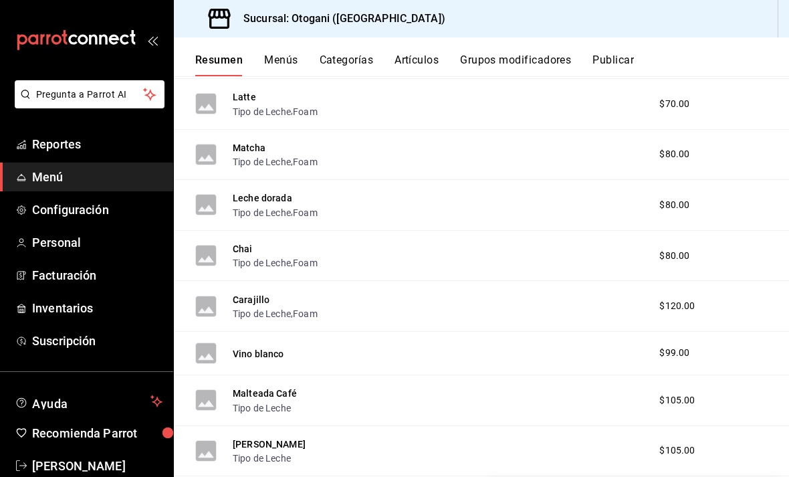
scroll to position [867, 0]
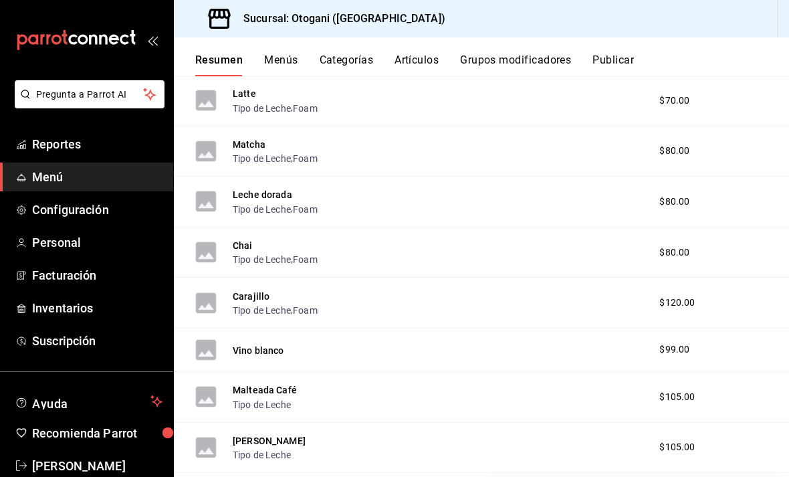
click at [447, 302] on div "Carajillo Tipo de Leche , Foam $120.00" at bounding box center [481, 303] width 615 height 51
click at [655, 301] on div "$120.00" at bounding box center [689, 303] width 86 height 14
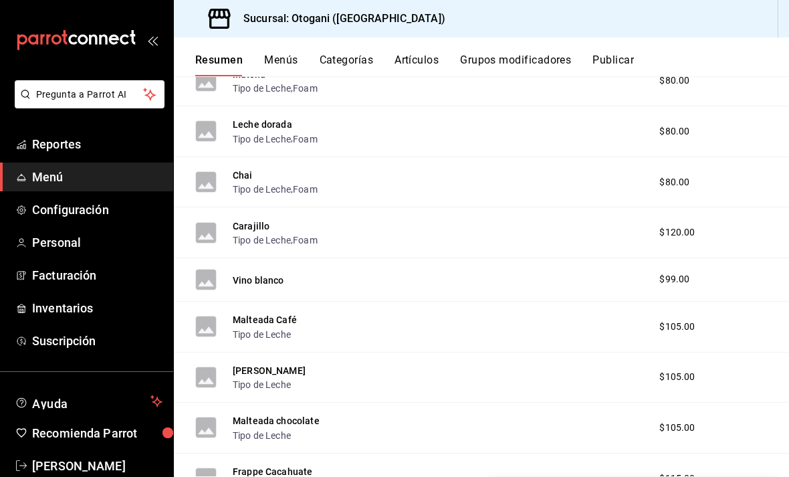
scroll to position [934, 0]
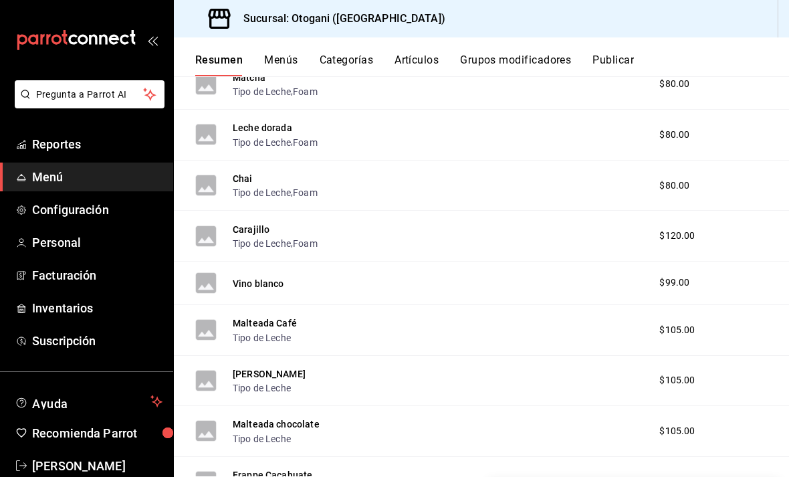
click at [259, 224] on button "Carajillo" at bounding box center [251, 229] width 37 height 13
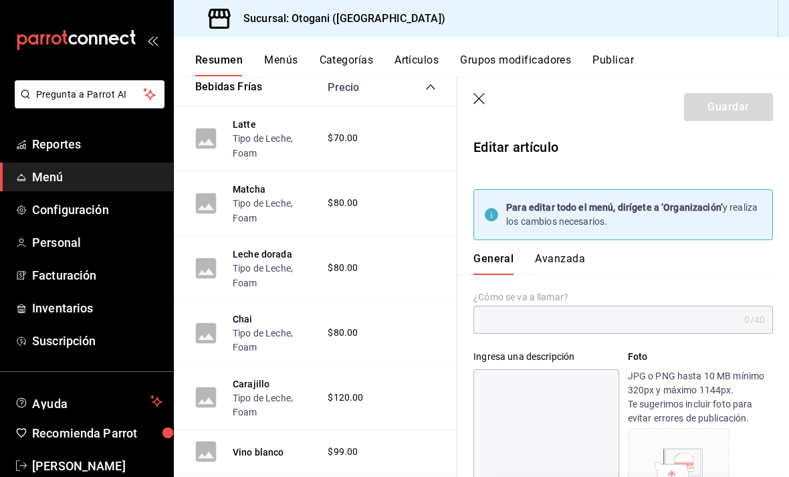
type input "Carajillo"
type input "$120.00"
type input "AR-161754940018045"
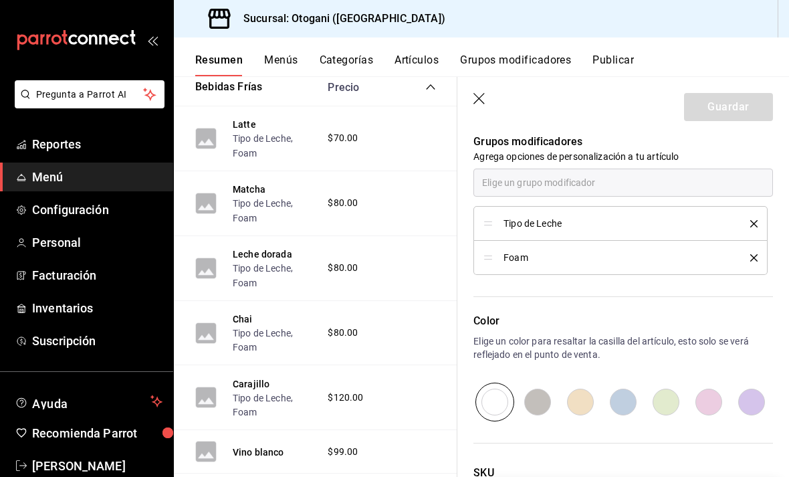
scroll to position [692, 0]
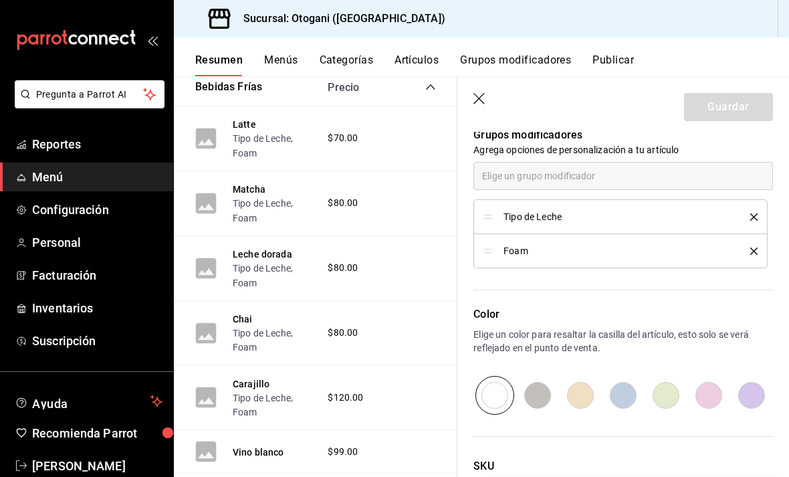
click at [758, 209] on li "Tipo de Leche" at bounding box center [620, 216] width 294 height 35
click at [752, 209] on div "Tipo de Leche" at bounding box center [620, 216] width 274 height 15
click at [756, 223] on div "Tipo de Leche" at bounding box center [620, 216] width 274 height 15
click at [754, 215] on div "Tipo de Leche" at bounding box center [620, 216] width 274 height 15
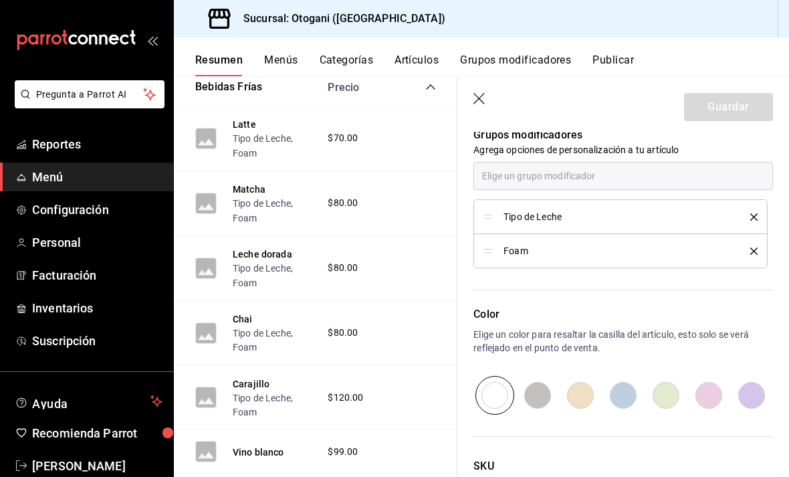
click at [760, 215] on li "Tipo de Leche" at bounding box center [620, 216] width 294 height 35
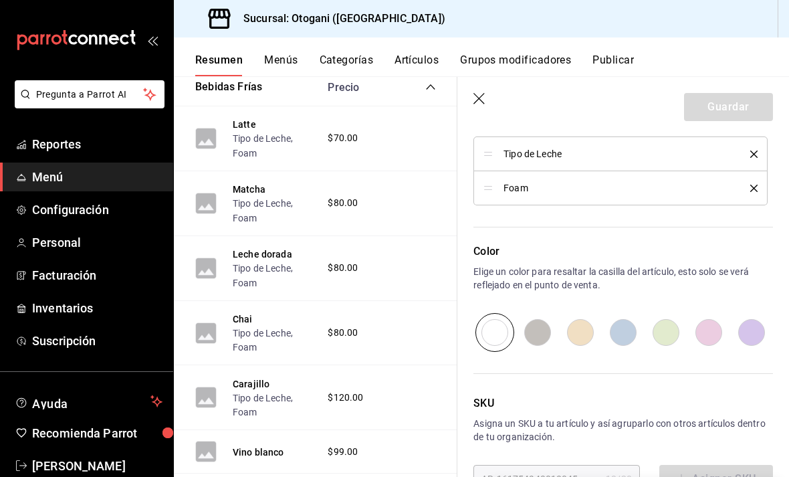
scroll to position [0, 0]
click at [538, 331] on div at bounding box center [623, 332] width 300 height 39
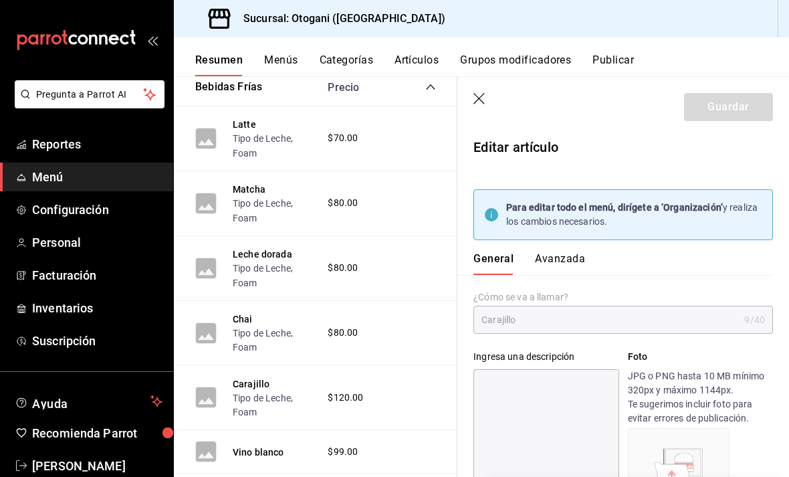
click at [552, 267] on button "Avanzada" at bounding box center [560, 263] width 50 height 23
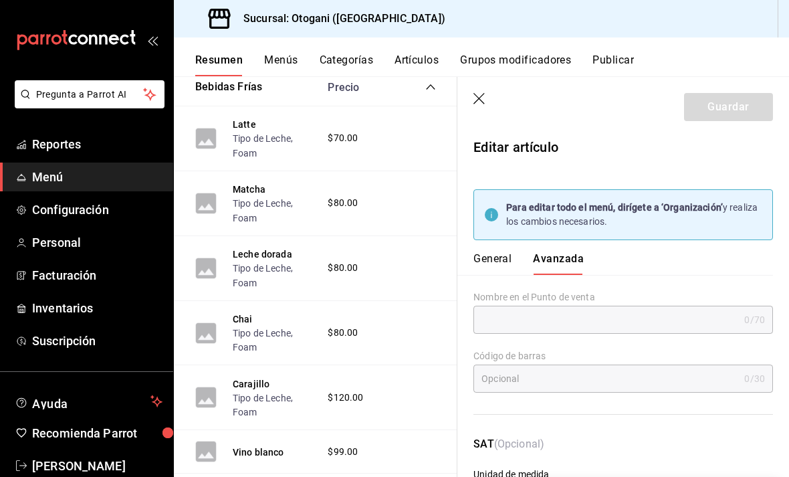
click at [497, 255] on button "General" at bounding box center [492, 263] width 38 height 23
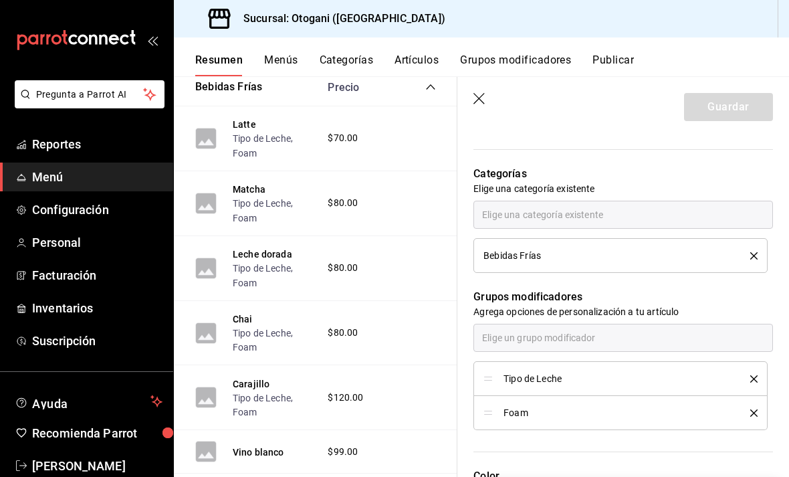
scroll to position [536, 0]
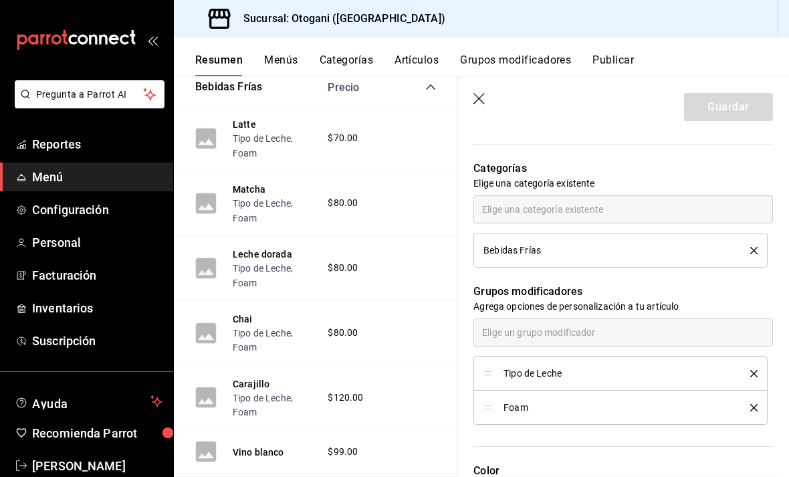
click at [752, 249] on div "Bebidas Frías" at bounding box center [620, 250] width 274 height 15
click at [752, 254] on div "Bebidas Frías" at bounding box center [620, 250] width 274 height 15
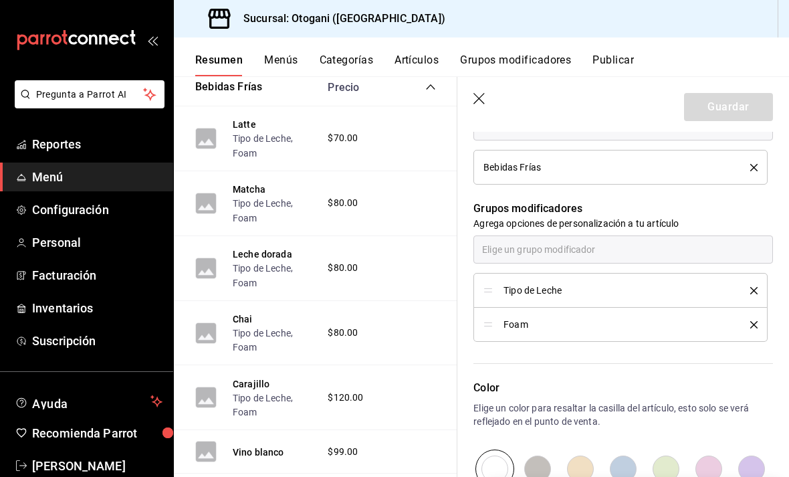
click at [758, 282] on li "Tipo de Leche" at bounding box center [620, 290] width 294 height 35
click at [750, 292] on div "Tipo de Leche" at bounding box center [620, 290] width 274 height 15
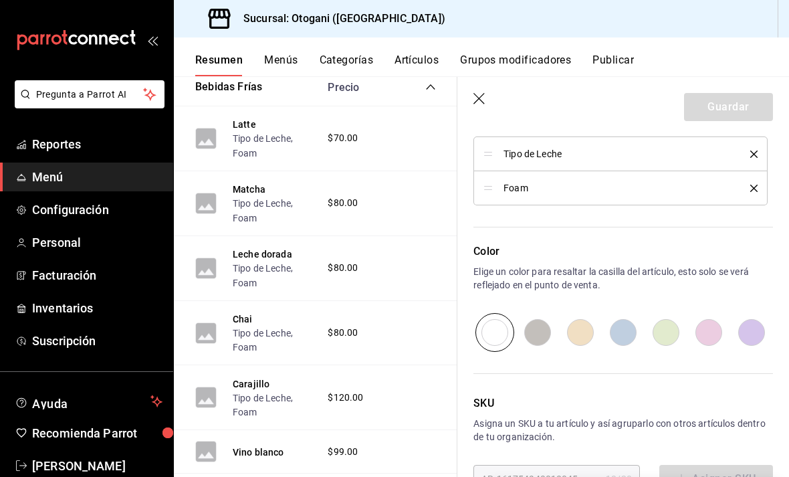
scroll to position [755, 0]
click at [469, 100] on header "Guardar" at bounding box center [623, 104] width 332 height 55
click at [497, 72] on button "Grupos modificadores" at bounding box center [515, 64] width 111 height 23
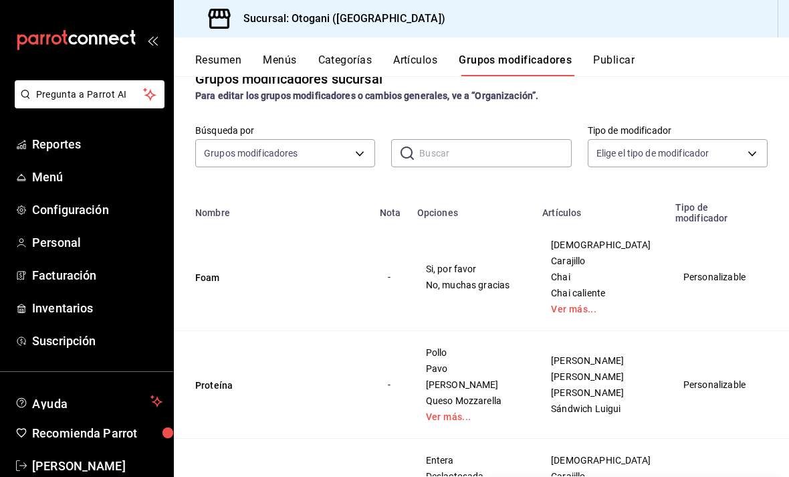
scroll to position [82, 0]
click at [365, 153] on body "Pregunta a Parrot AI Reportes Menú Configuración Personal Facturación Inventari…" at bounding box center [394, 238] width 789 height 477
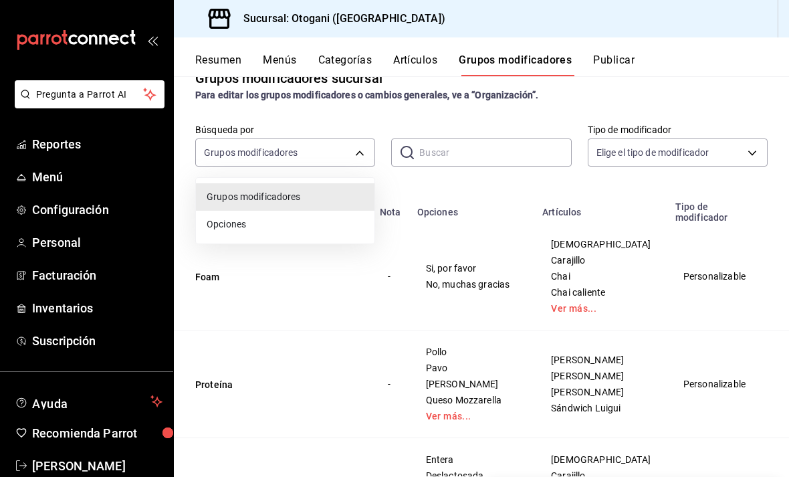
click at [317, 221] on span "Opciones" at bounding box center [285, 224] width 157 height 14
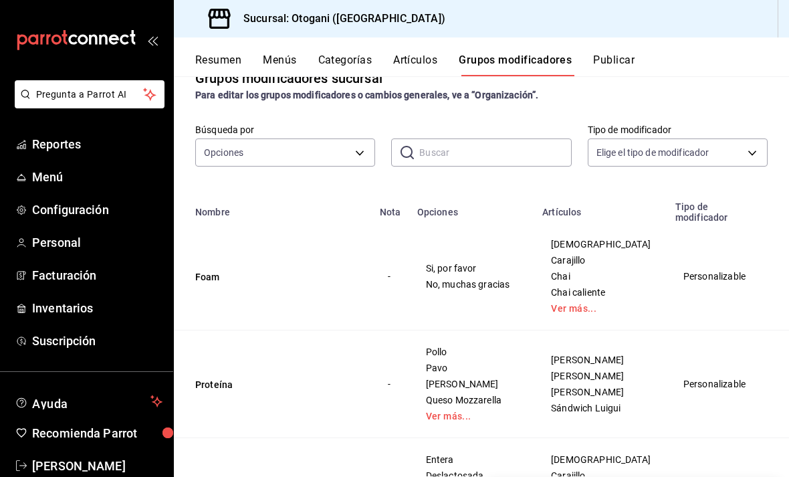
click at [365, 142] on body "Pregunta a Parrot AI Reportes Menú Configuración Personal Facturación Inventari…" at bounding box center [394, 238] width 789 height 477
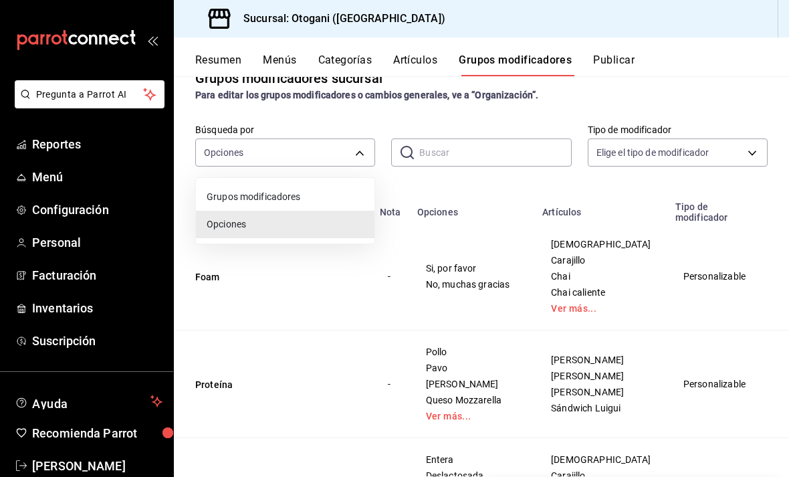
click at [350, 203] on span "Grupos modificadores" at bounding box center [285, 197] width 157 height 14
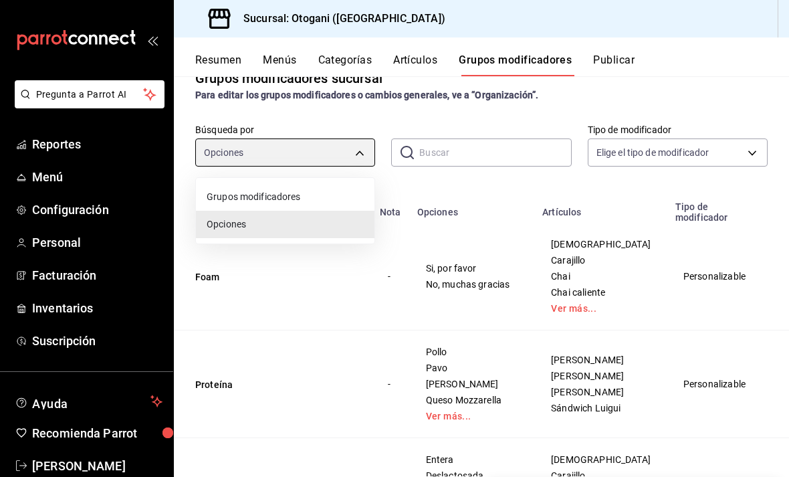
type input "GROUP"
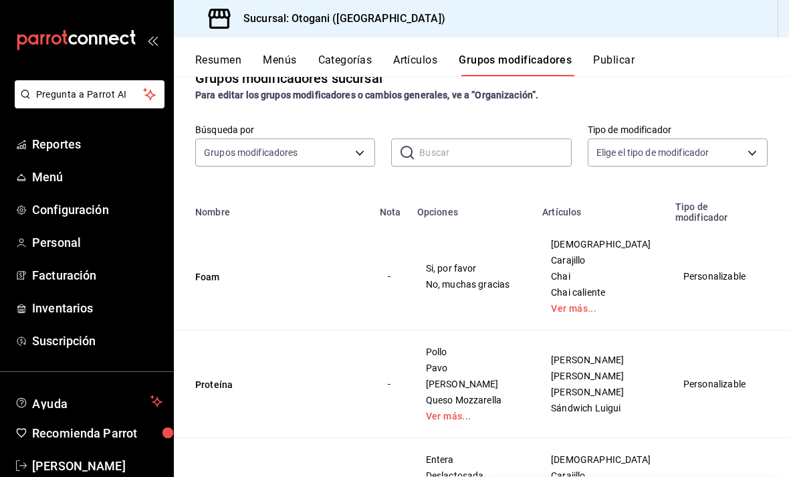
click at [702, 150] on body "Pregunta a Parrot AI Reportes Menú Configuración Personal Facturación Inventari…" at bounding box center [394, 238] width 789 height 477
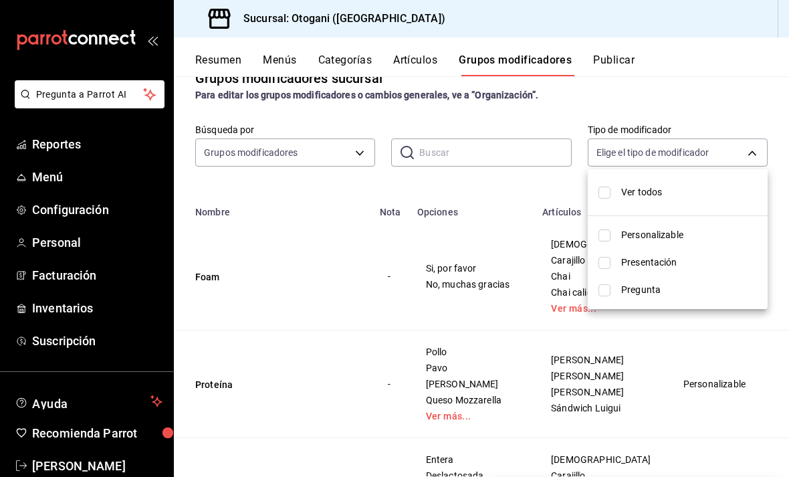
click at [609, 231] on input "checkbox" at bounding box center [605, 235] width 12 height 12
checkbox input "true"
type input "CUSTOMIZABLE"
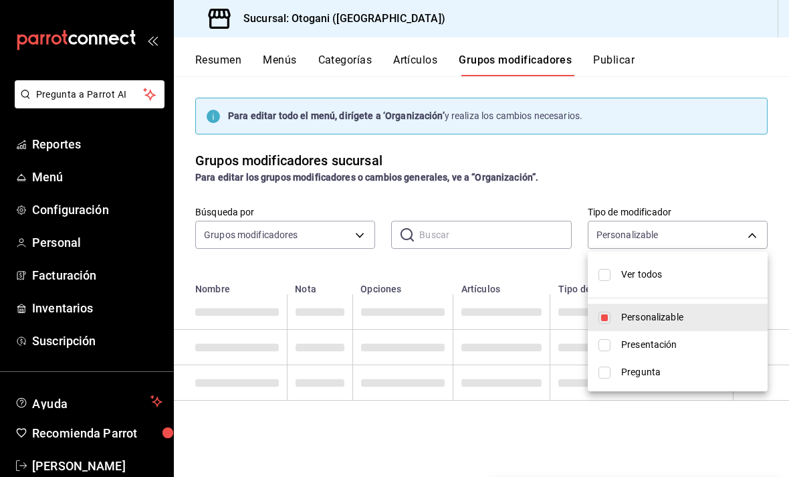
scroll to position [0, 0]
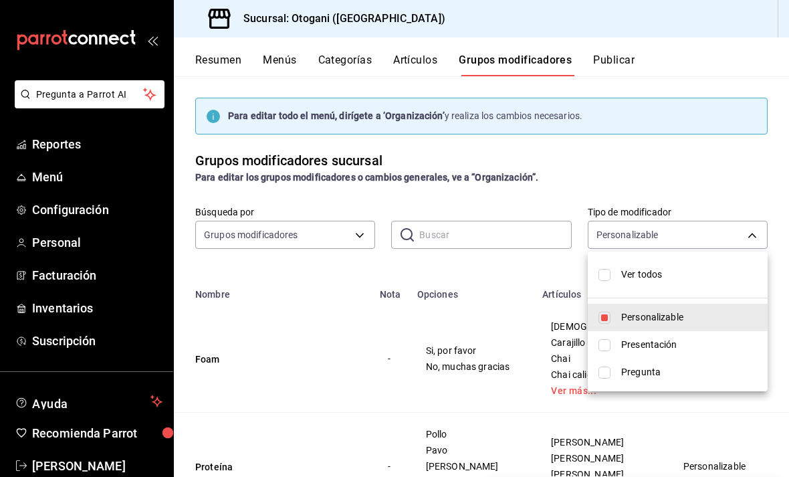
click at [701, 191] on div at bounding box center [394, 238] width 789 height 477
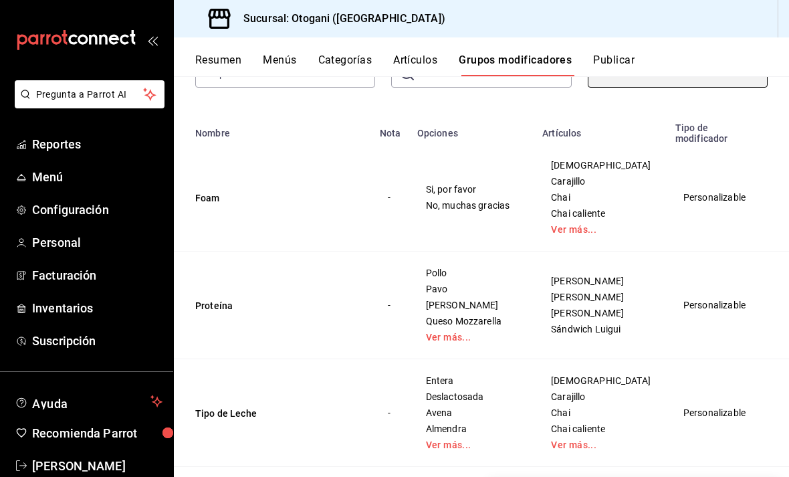
scroll to position [119, 0]
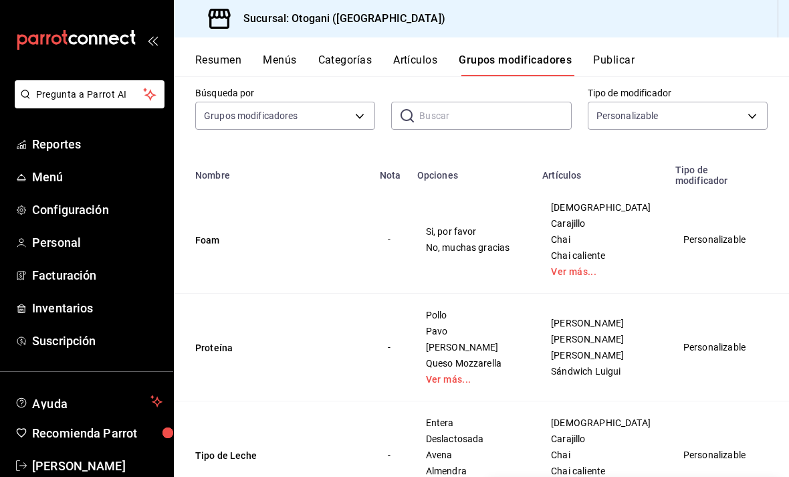
click at [431, 47] on div "Resumen Menús Categorías Artículos Grupos modificadores Publicar" at bounding box center [481, 56] width 615 height 39
click at [429, 56] on button "Artículos" at bounding box center [415, 64] width 44 height 23
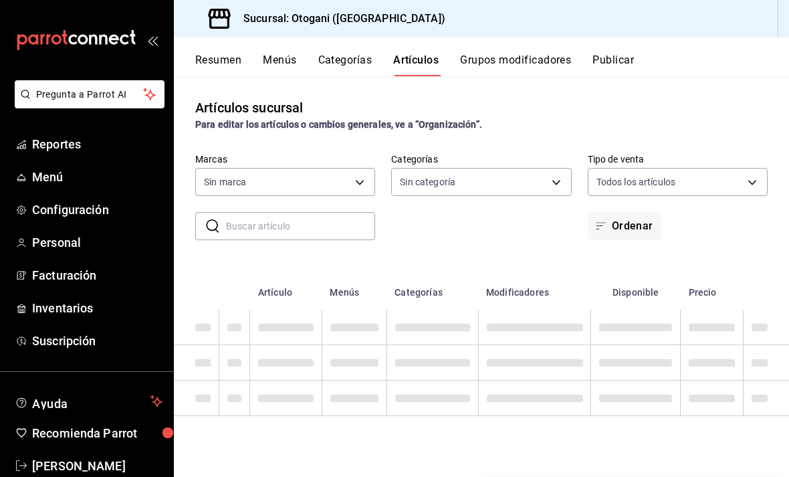
type input "4aa9756e-d58e-457f-9097-449da5ef6845"
type input "a954eddd-a6ac-4a31-9688-6495f837f05f,f468aa2b-4da7-4538-9676-f1ee7ab4630b,1e70d…"
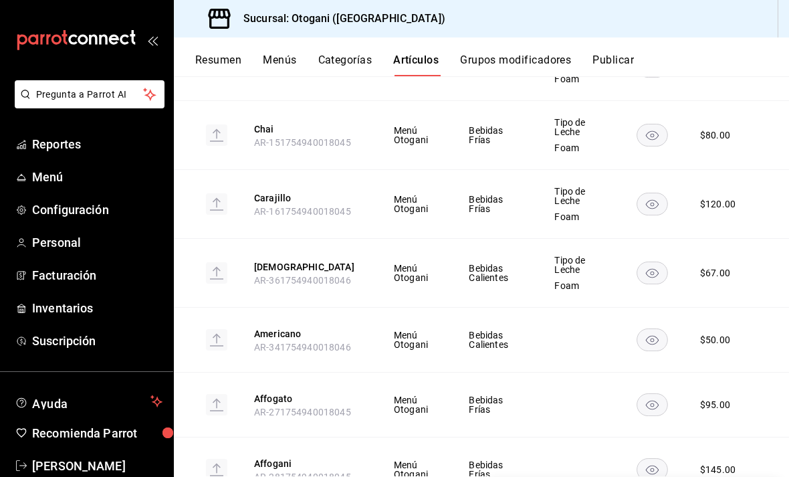
scroll to position [4338, 0]
click at [658, 195] on rect "availability-product" at bounding box center [652, 206] width 31 height 22
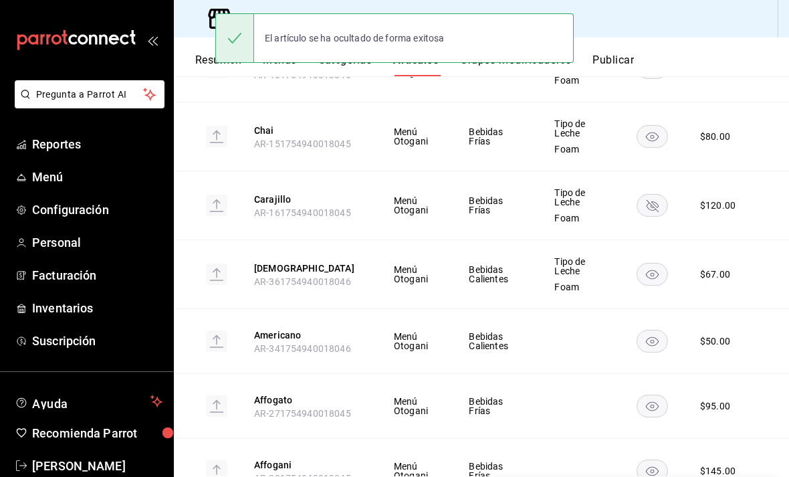
click at [667, 194] on icon "availability-product" at bounding box center [652, 205] width 31 height 23
click at [273, 172] on th "Carajillo AR-161754940018045" at bounding box center [307, 205] width 139 height 69
click at [280, 173] on th "Carajillo AR-161754940018045" at bounding box center [307, 205] width 139 height 69
click at [286, 193] on button "Carajillo" at bounding box center [307, 199] width 107 height 13
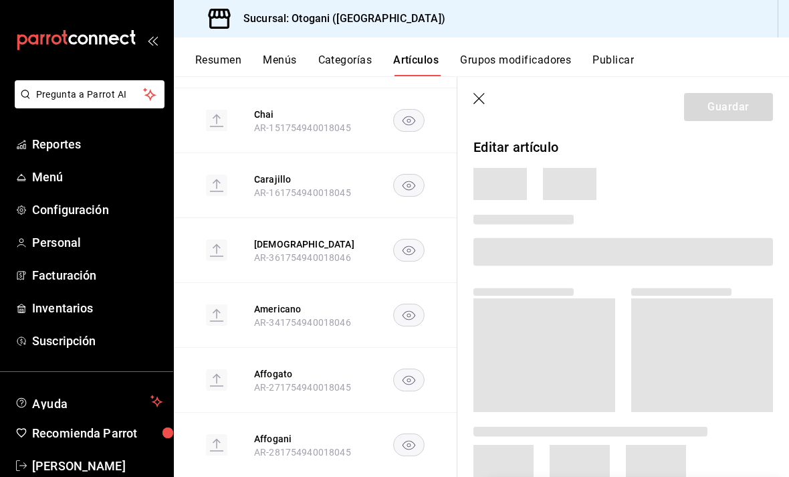
scroll to position [4298, 0]
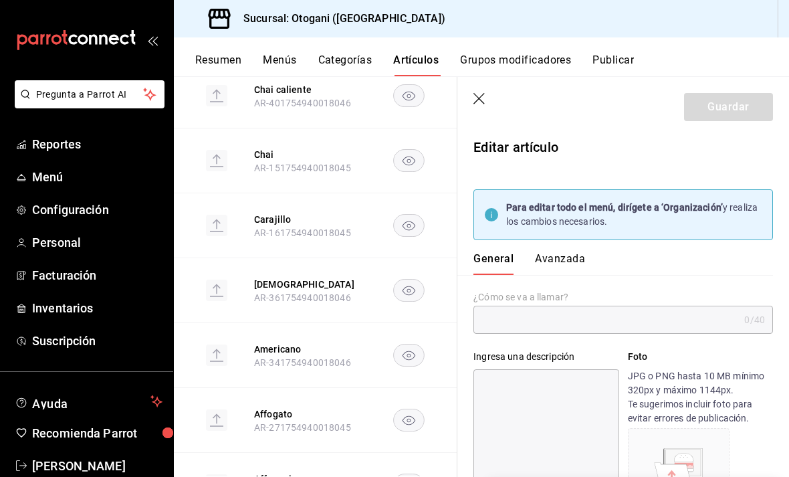
type input "Carajillo"
type input "$120.00"
type input "AR-161754940018045"
click at [151, 35] on icon "open_drawer_menu" at bounding box center [152, 40] width 11 height 11
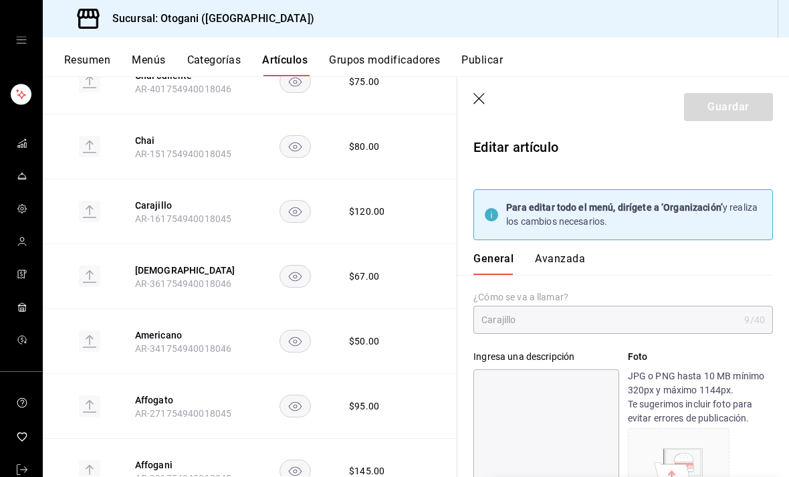
scroll to position [0, 0]
click at [15, 60] on div "mailbox folders" at bounding box center [21, 40] width 42 height 80
click at [24, 44] on icon "open drawer" at bounding box center [21, 40] width 11 height 11
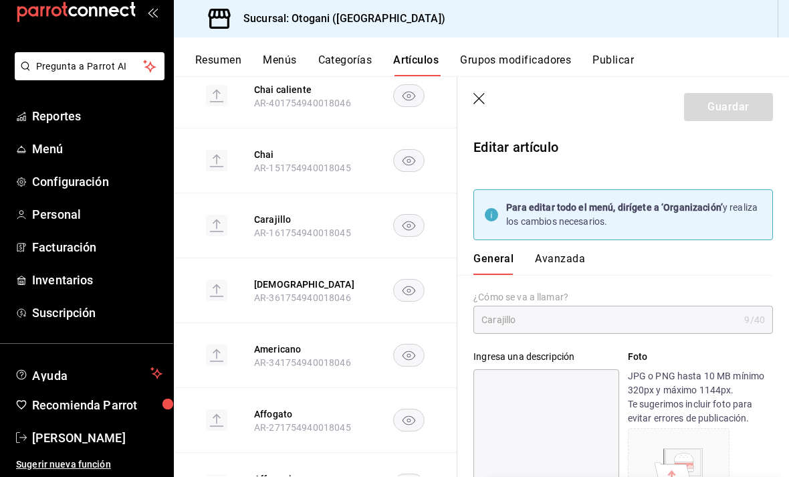
scroll to position [28, 0]
click at [98, 438] on span "[PERSON_NAME]" at bounding box center [97, 438] width 130 height 18
